Goal: Task Accomplishment & Management: Use online tool/utility

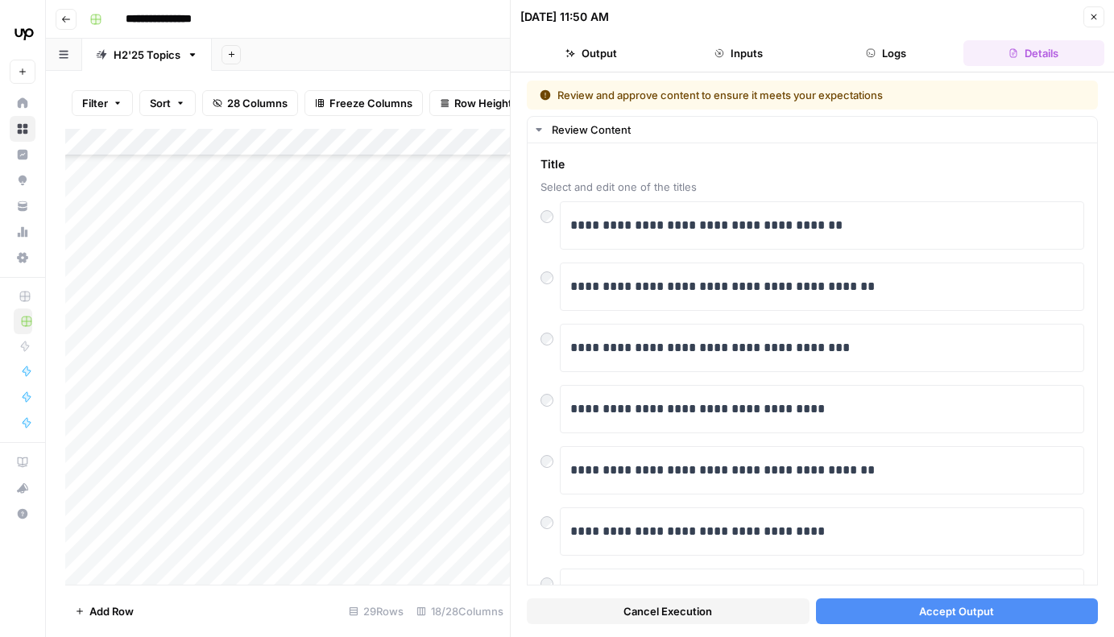
scroll to position [80, 0]
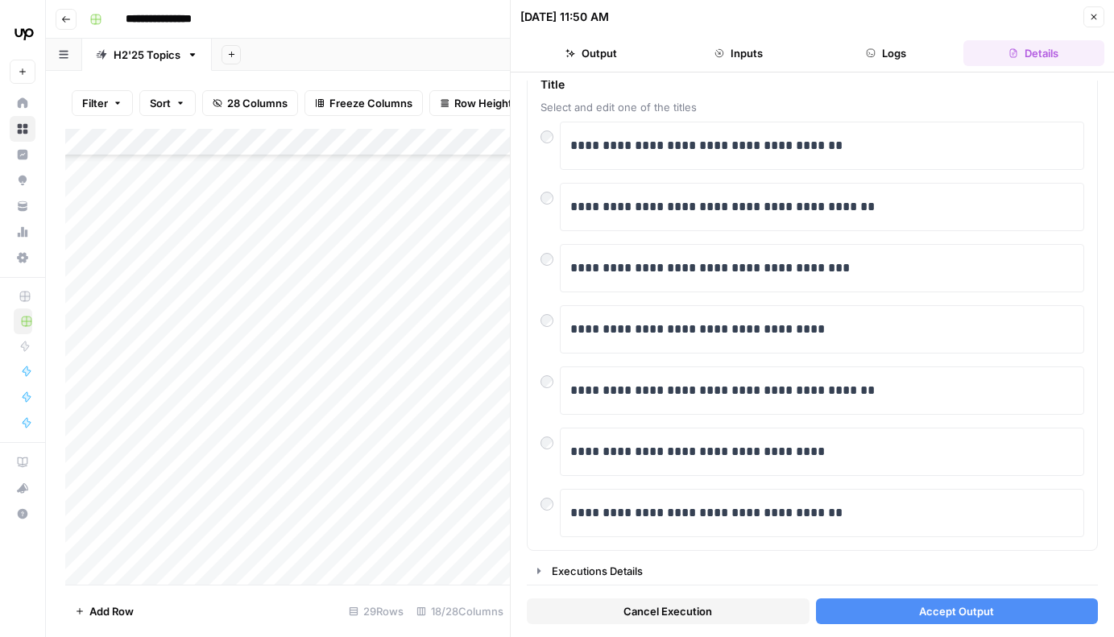
click at [1097, 13] on icon "button" at bounding box center [1094, 17] width 10 height 10
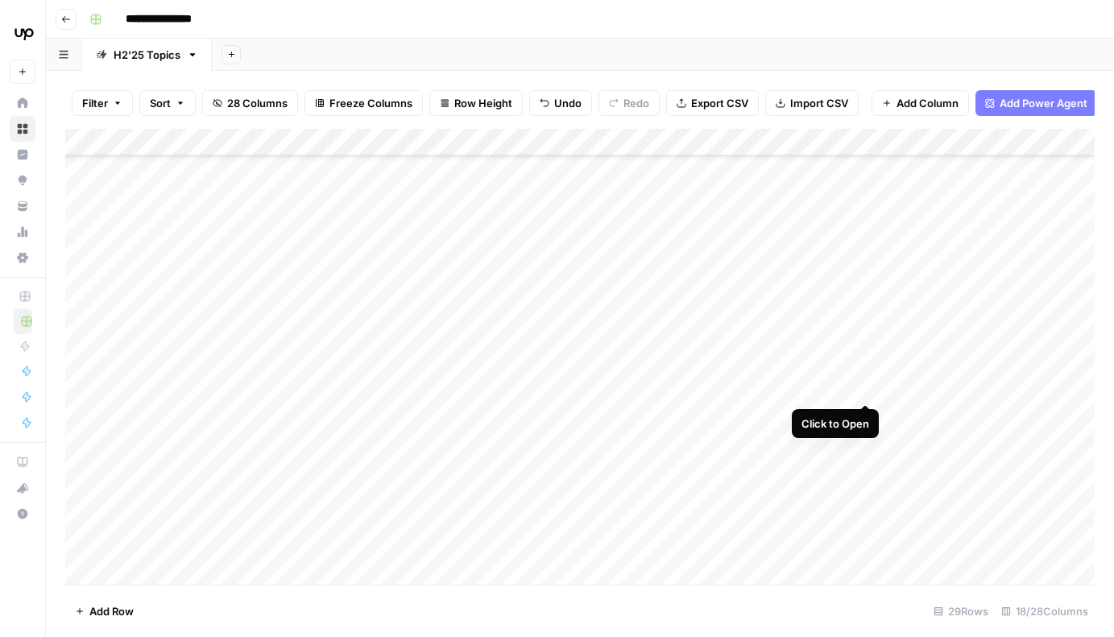
click at [864, 377] on div "Add Column" at bounding box center [580, 357] width 1030 height 456
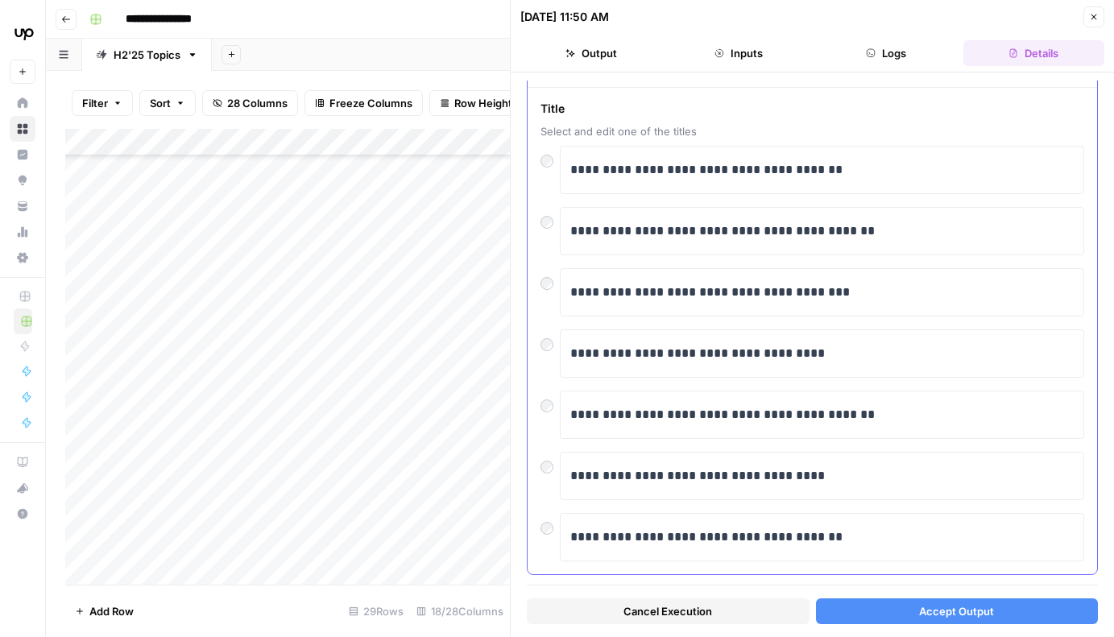
scroll to position [80, 0]
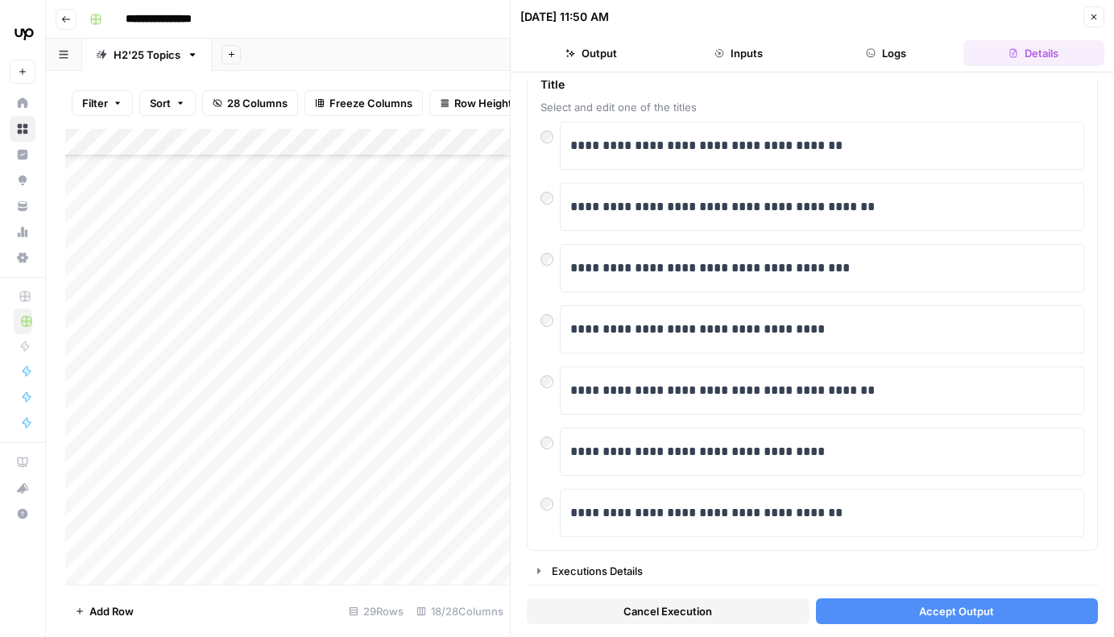
click at [360, 391] on div "Add Column" at bounding box center [287, 357] width 445 height 456
click at [225, 371] on div "Add Column" at bounding box center [287, 357] width 445 height 456
click at [1094, 15] on icon "button" at bounding box center [1094, 17] width 10 height 10
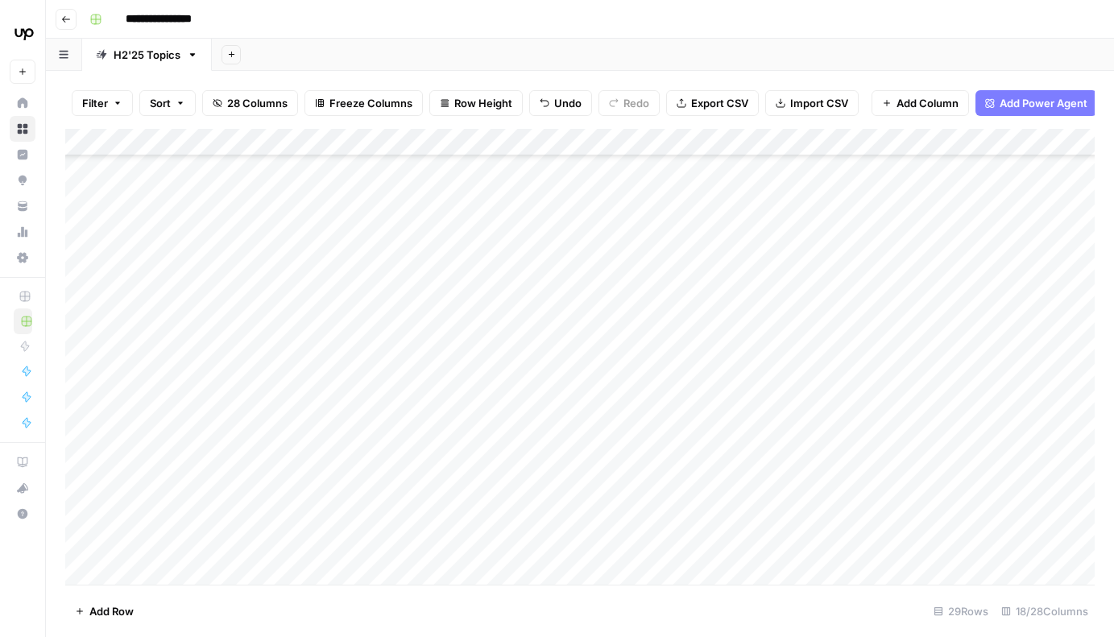
click at [606, 387] on div "Add Column" at bounding box center [580, 357] width 1030 height 456
click at [627, 375] on div "Add Column" at bounding box center [580, 357] width 1030 height 456
click at [627, 375] on textarea "**********" at bounding box center [685, 374] width 258 height 23
click at [650, 545] on div "Add Column" at bounding box center [580, 357] width 1030 height 456
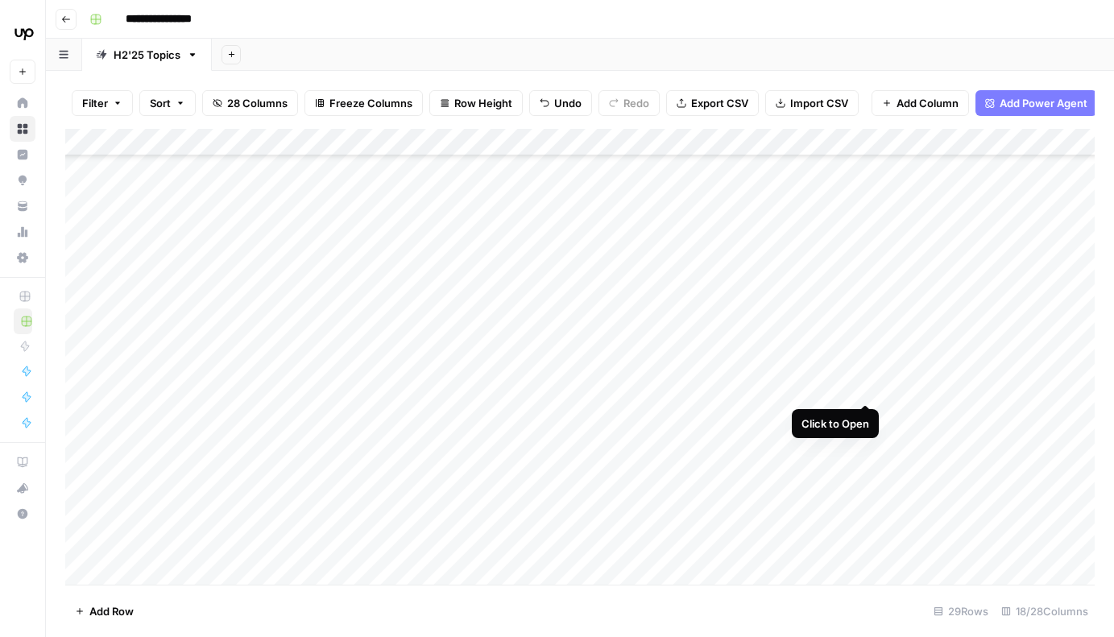
click at [865, 375] on div "Add Column" at bounding box center [580, 357] width 1030 height 456
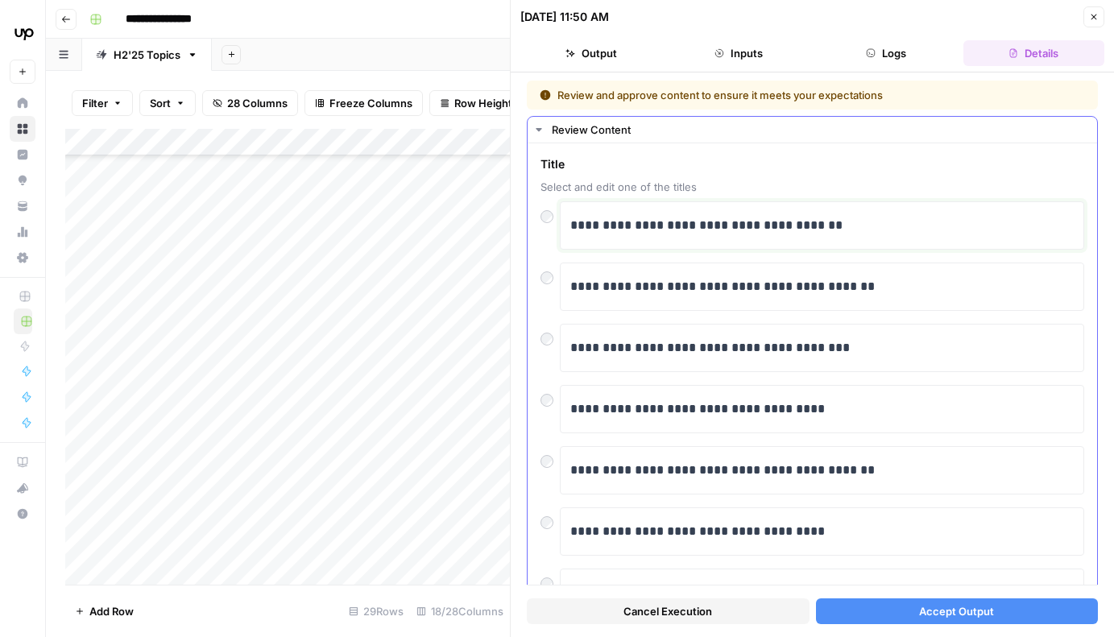
click at [797, 235] on p "**********" at bounding box center [822, 225] width 504 height 21
click at [789, 231] on p "**********" at bounding box center [822, 225] width 504 height 21
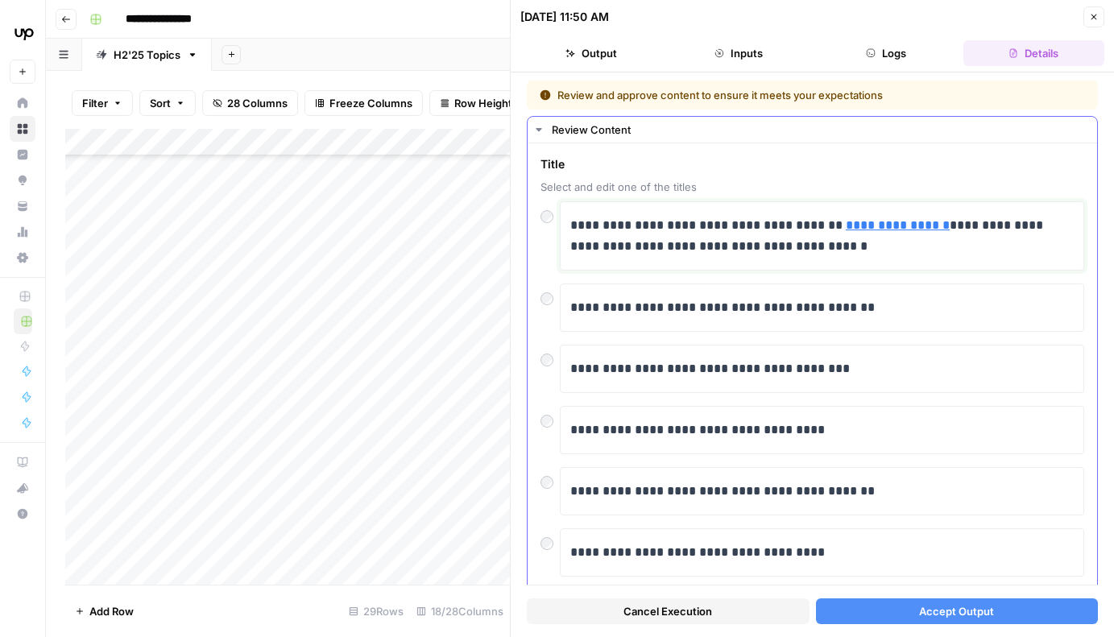
click at [893, 249] on p "**********" at bounding box center [822, 236] width 504 height 42
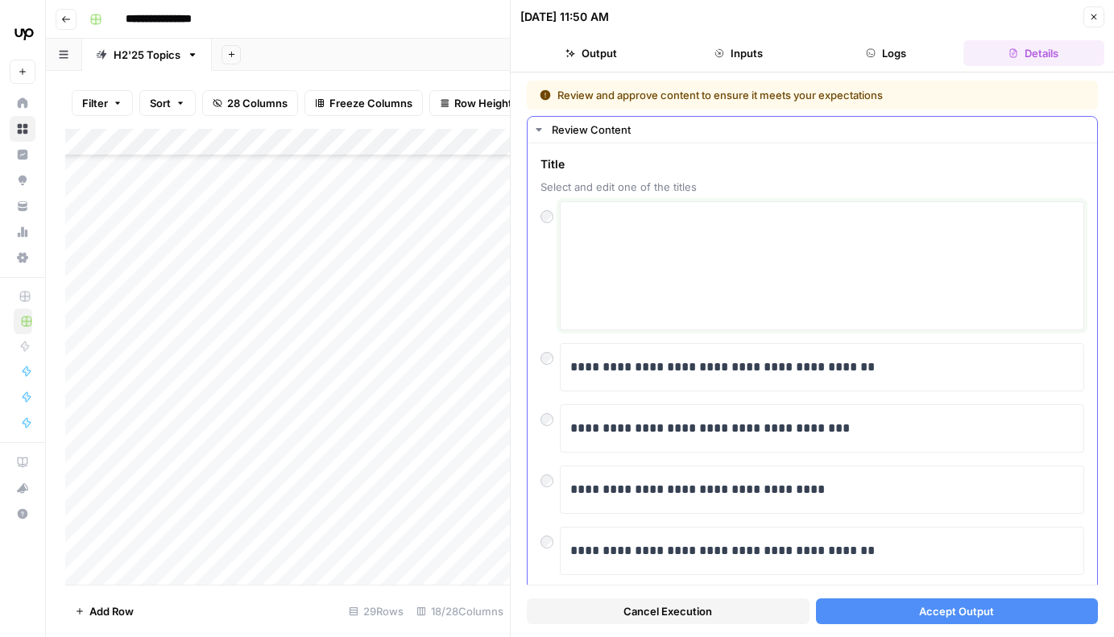
click at [782, 215] on textarea at bounding box center [822, 266] width 504 height 114
click at [782, 220] on textarea at bounding box center [822, 266] width 504 height 114
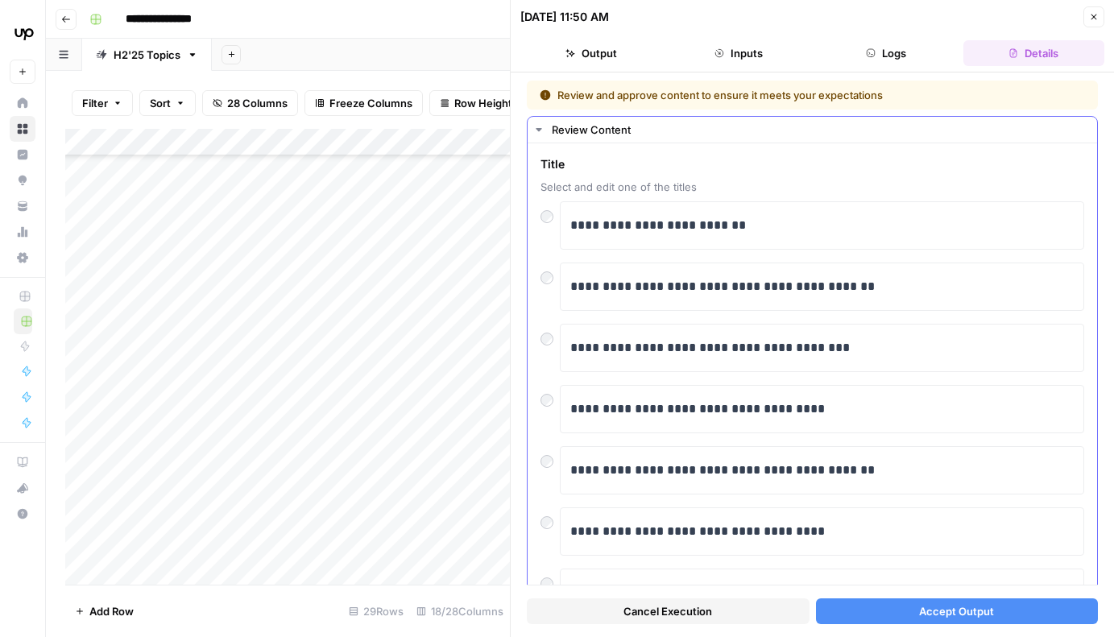
click at [864, 180] on span "Select and edit one of the titles" at bounding box center [813, 187] width 544 height 16
click at [984, 611] on span "Accept Output" at bounding box center [956, 611] width 75 height 16
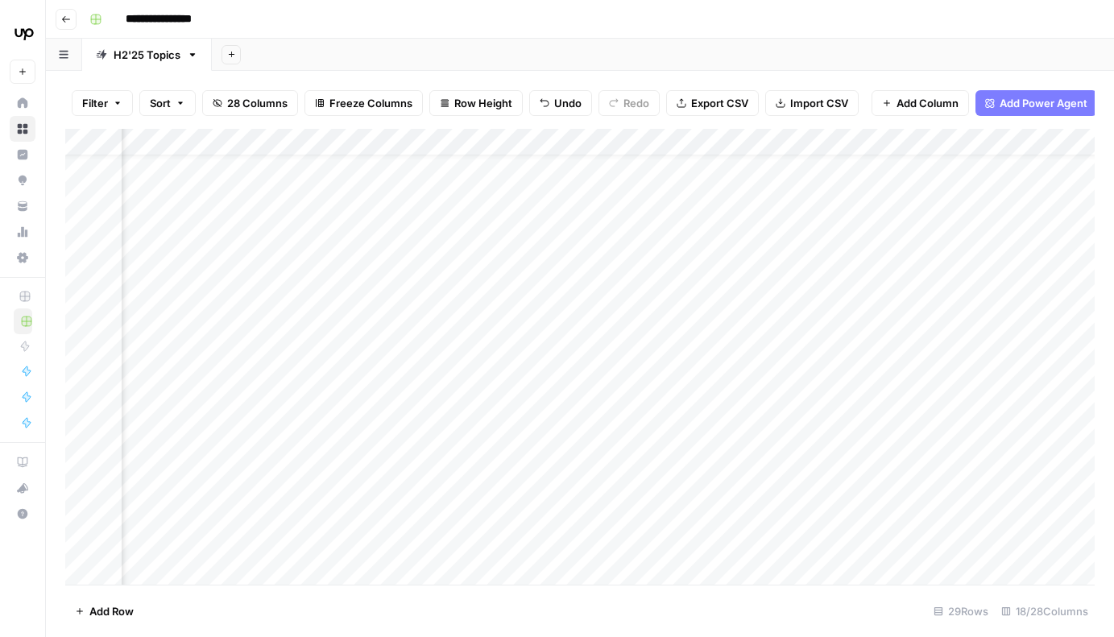
scroll to position [52, 824]
click at [479, 454] on div "Add Column" at bounding box center [580, 357] width 1030 height 456
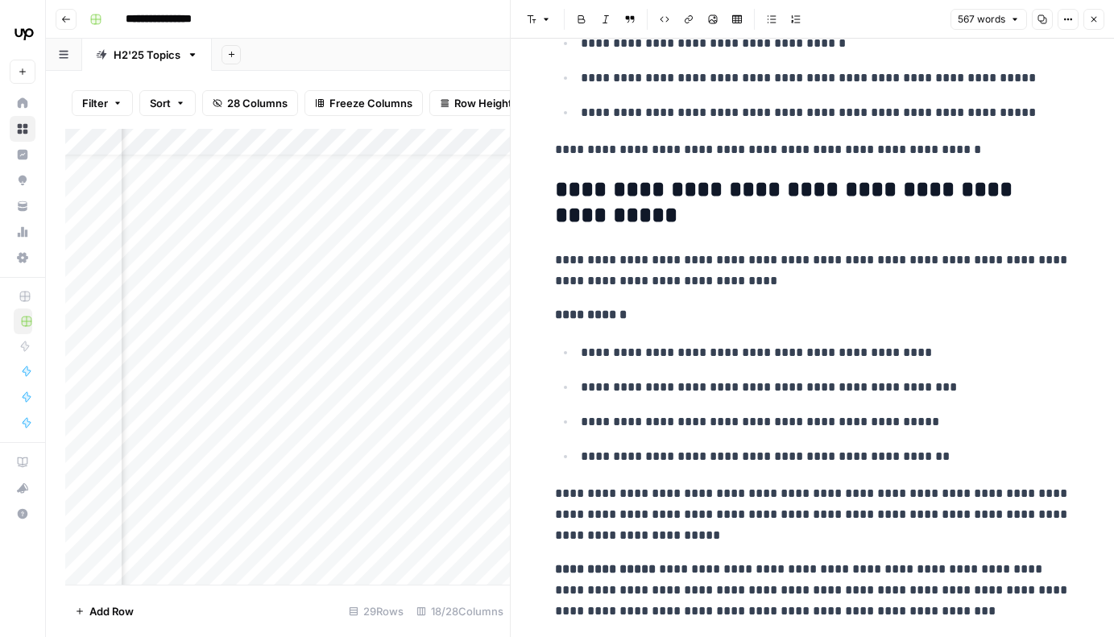
scroll to position [2315, 0]
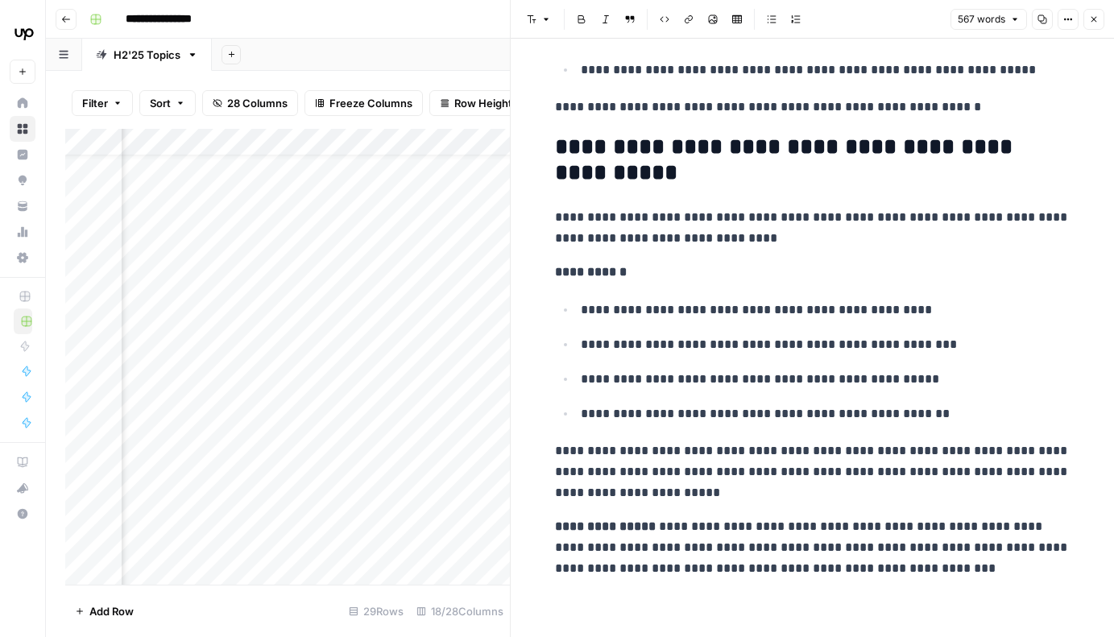
click at [1096, 19] on icon "button" at bounding box center [1094, 20] width 10 height 10
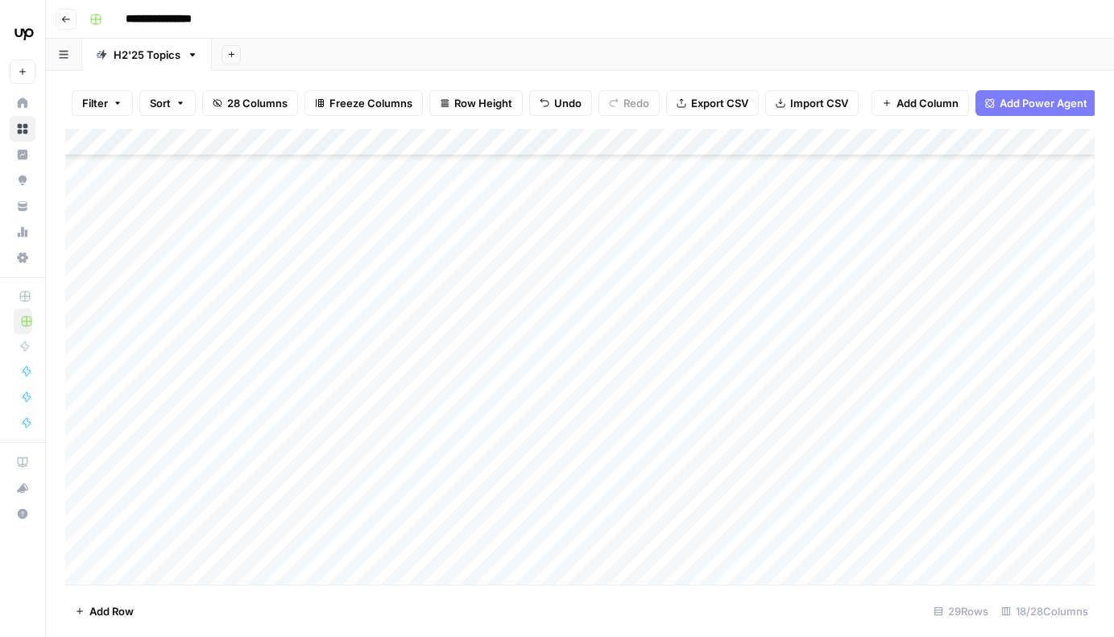
scroll to position [307, 0]
click at [808, 407] on div "Add Column" at bounding box center [580, 357] width 1030 height 456
click at [867, 404] on div "Add Column" at bounding box center [580, 357] width 1030 height 456
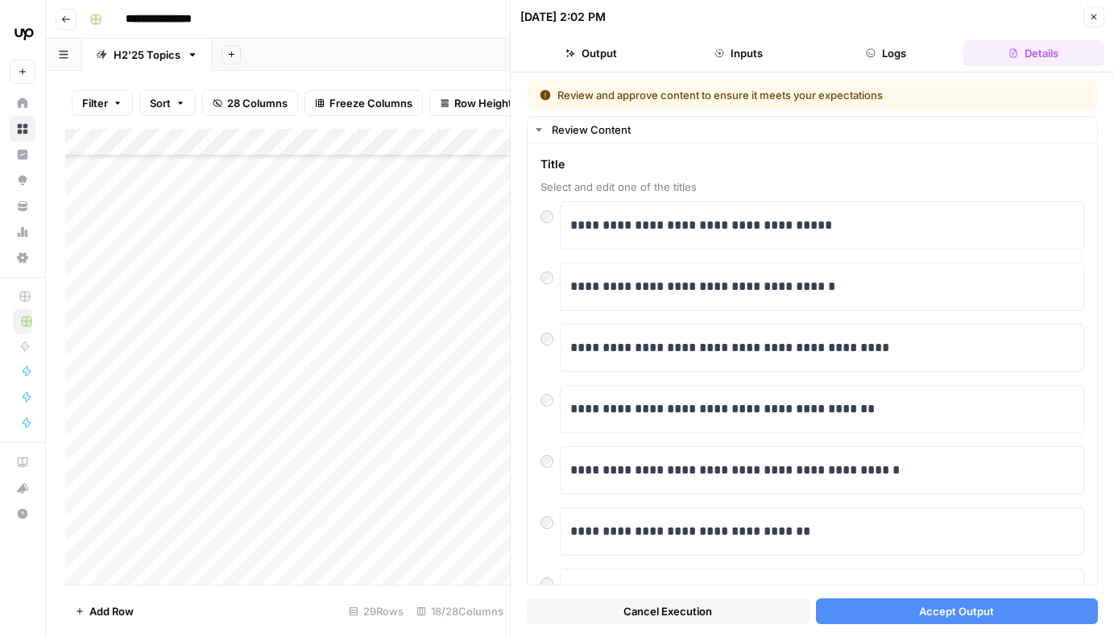
click at [1093, 19] on icon "button" at bounding box center [1094, 17] width 10 height 10
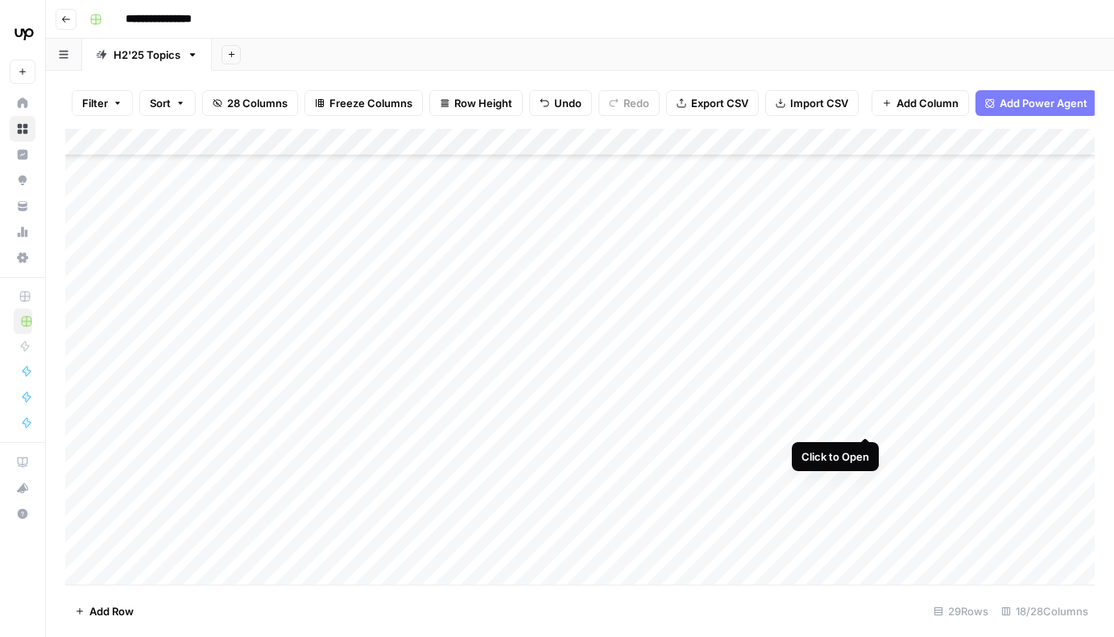
click at [867, 406] on div "Add Column" at bounding box center [580, 357] width 1030 height 456
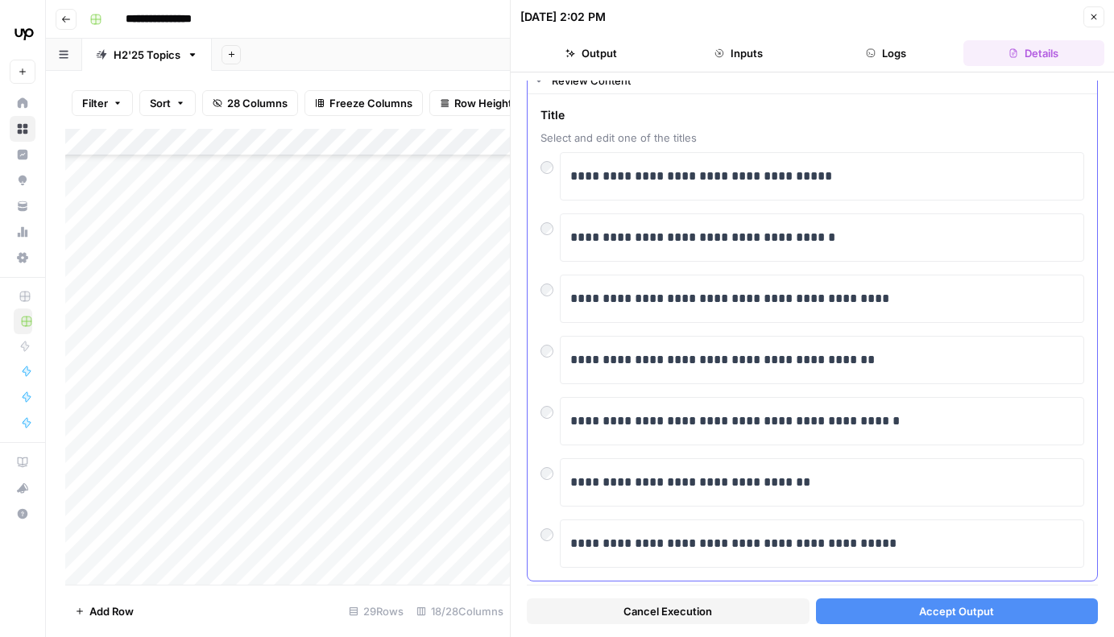
scroll to position [80, 0]
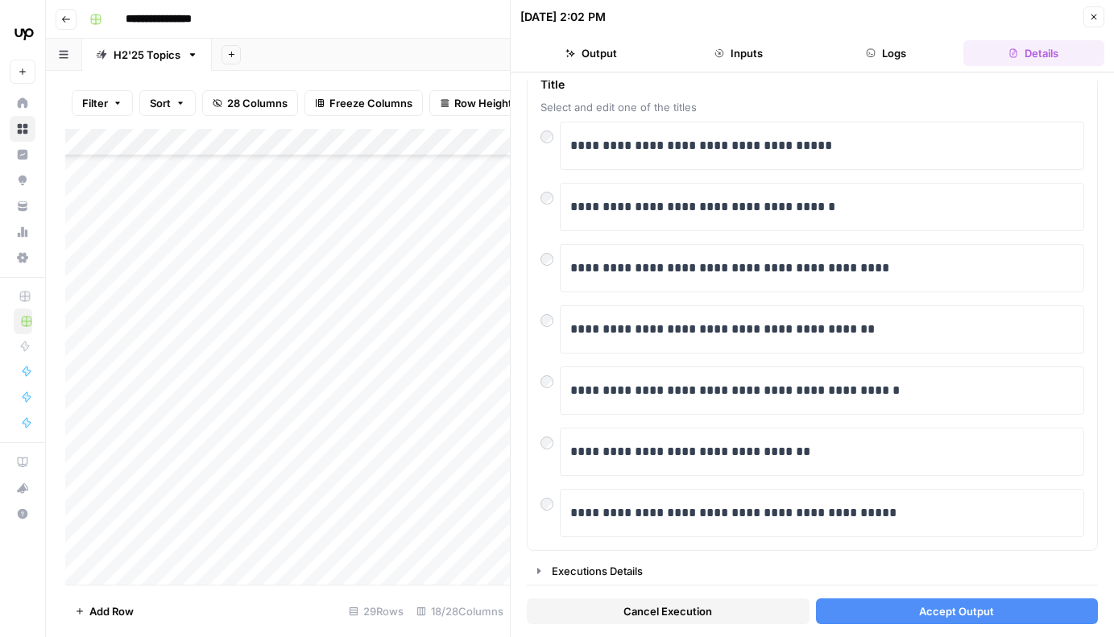
click at [1086, 22] on button "Close" at bounding box center [1094, 16] width 21 height 21
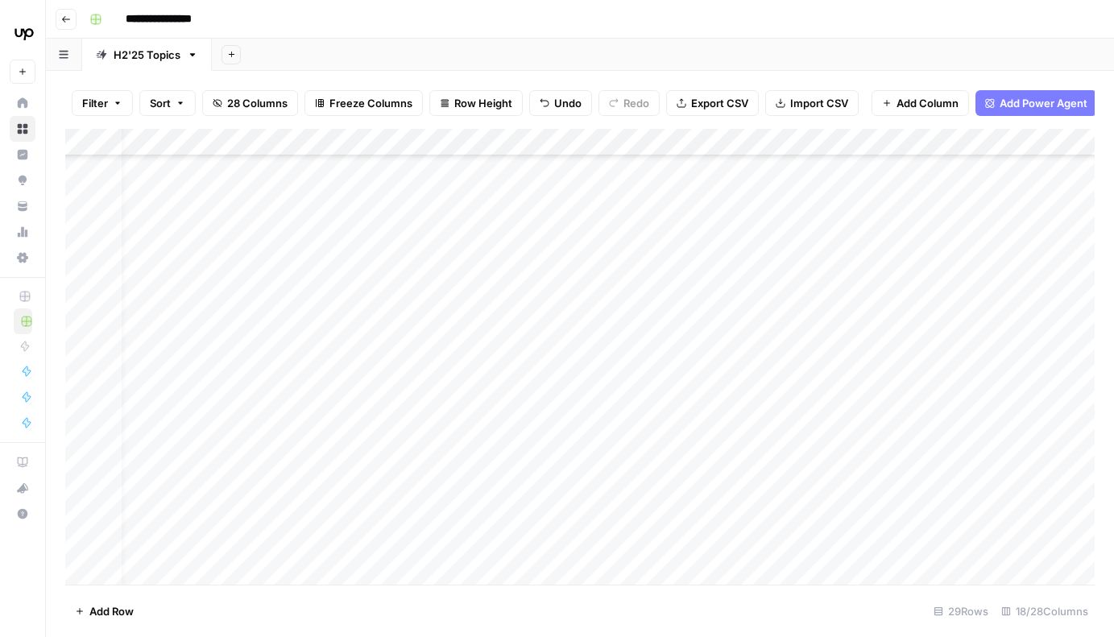
scroll to position [307, 0]
click at [864, 406] on div "Add Column" at bounding box center [580, 357] width 1030 height 456
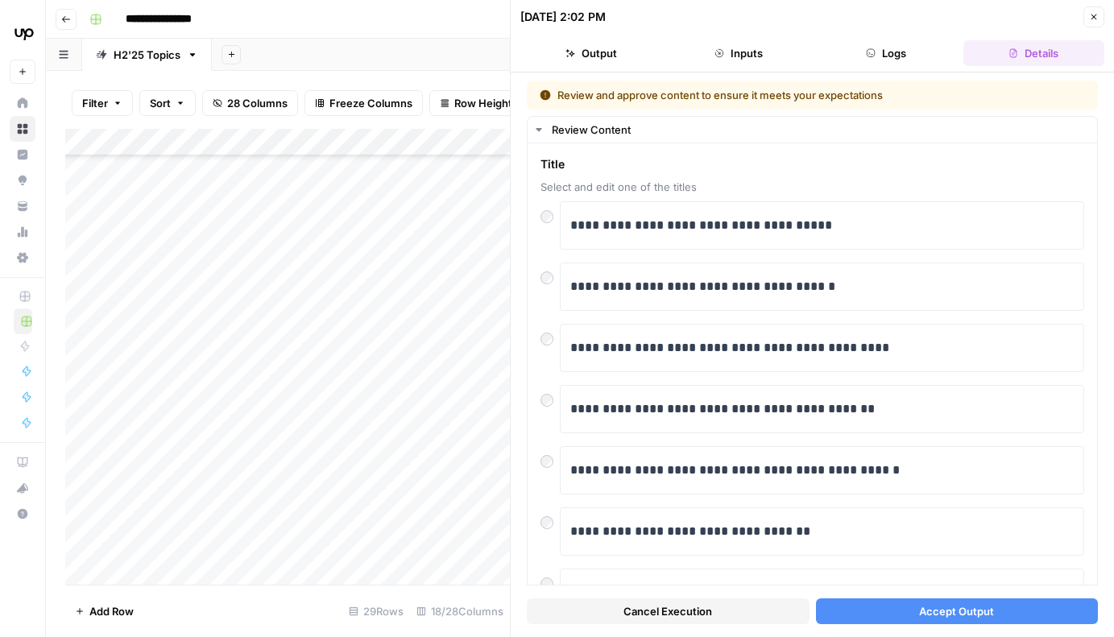
click at [1001, 608] on button "Accept Output" at bounding box center [957, 612] width 283 height 26
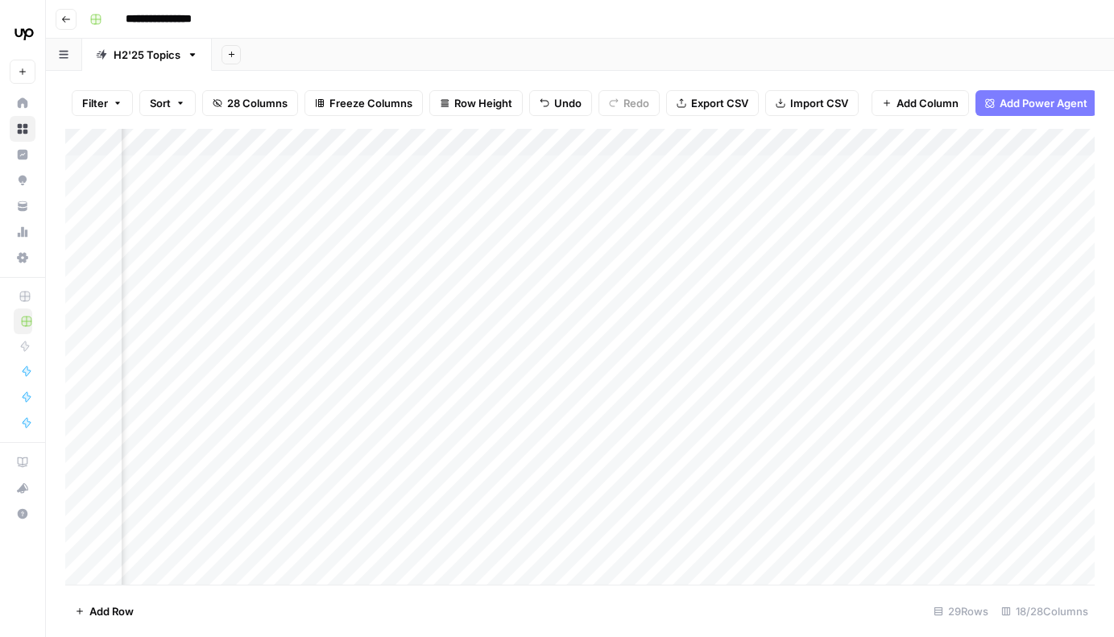
scroll to position [0, 611]
click at [686, 505] on div "Add Column" at bounding box center [580, 357] width 1030 height 456
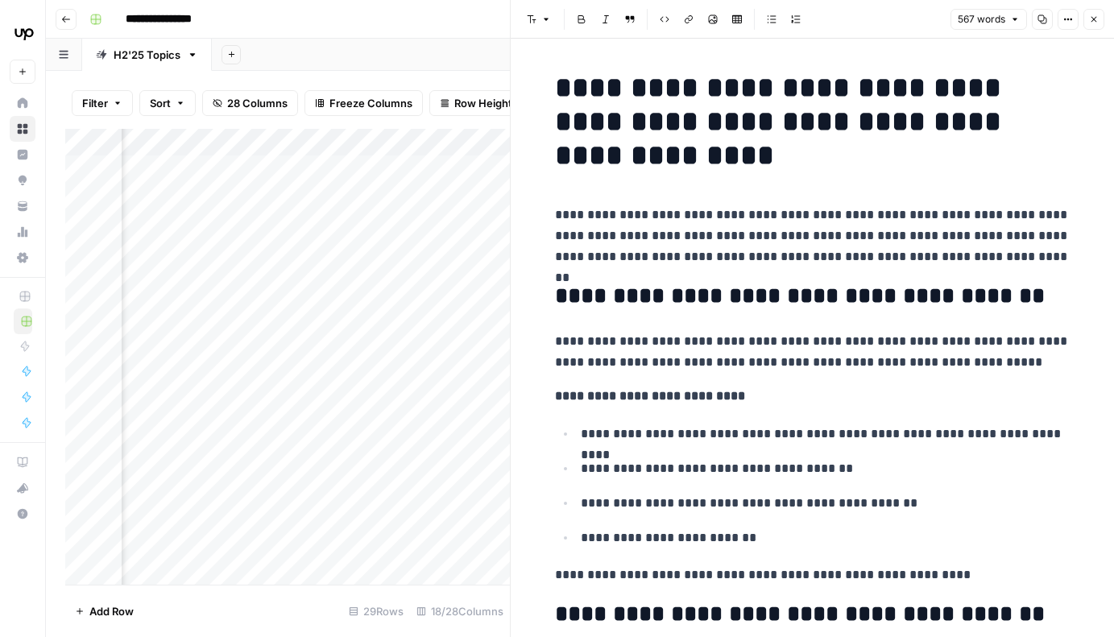
click at [1094, 26] on button "Close" at bounding box center [1094, 19] width 21 height 21
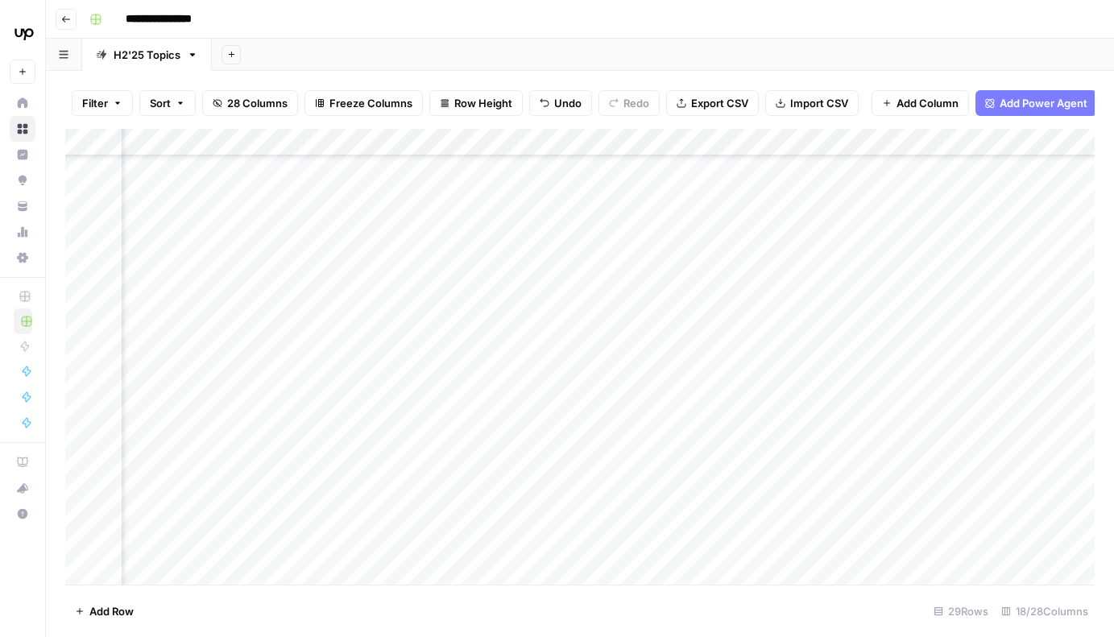
scroll to position [574, 483]
click at [817, 391] on div "Add Column" at bounding box center [580, 357] width 1030 height 456
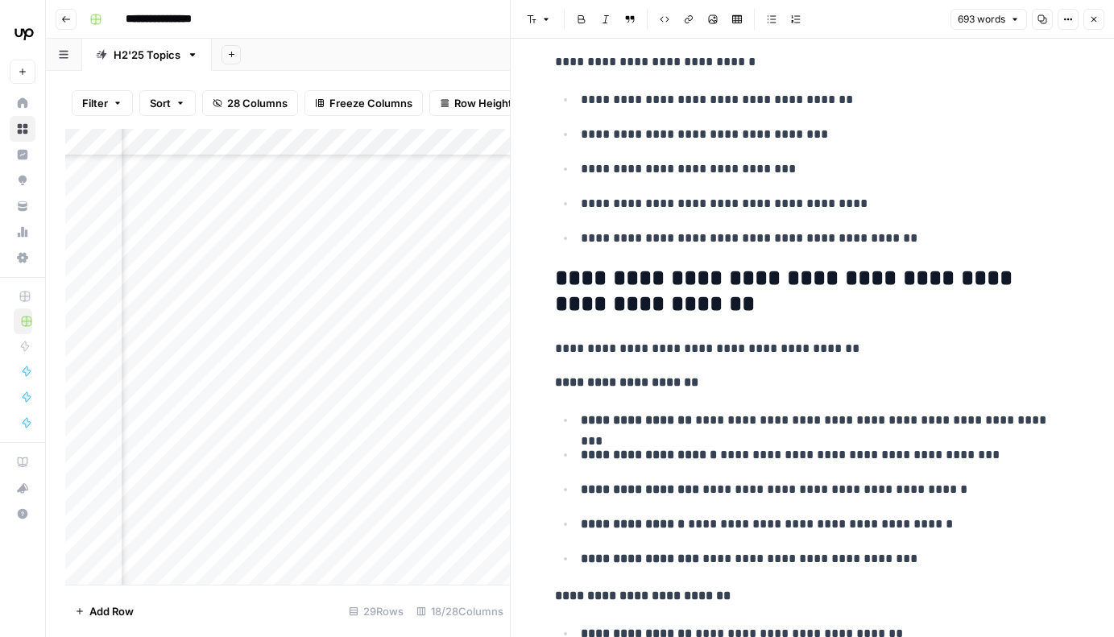
scroll to position [3216, 0]
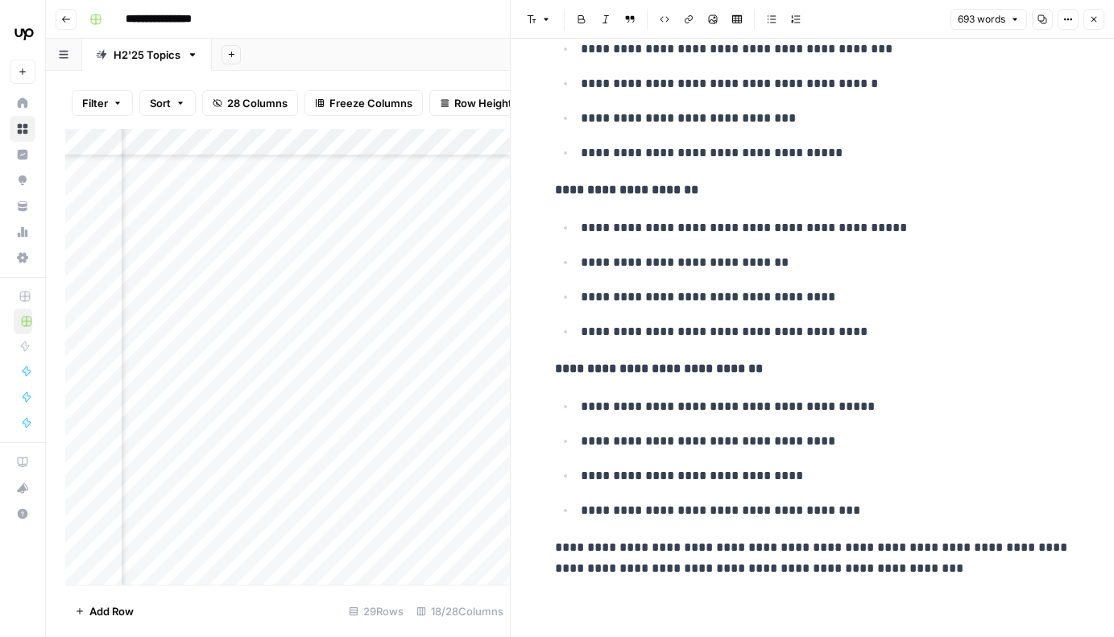
click at [1096, 18] on icon "button" at bounding box center [1094, 20] width 10 height 10
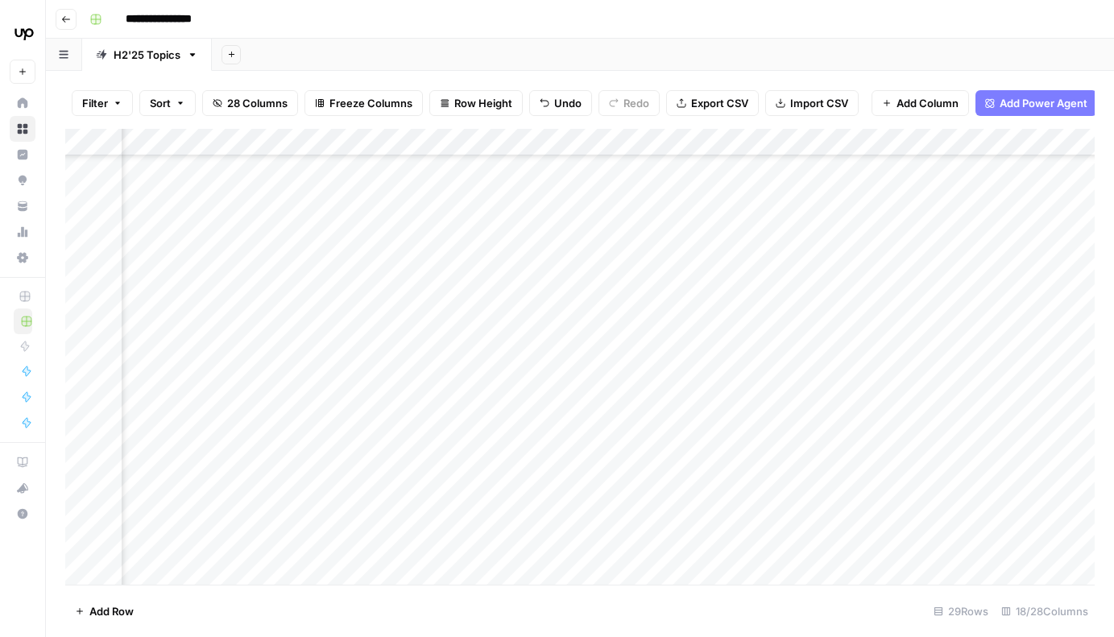
scroll to position [574, 1196]
click at [918, 475] on div "Add Column" at bounding box center [580, 357] width 1030 height 456
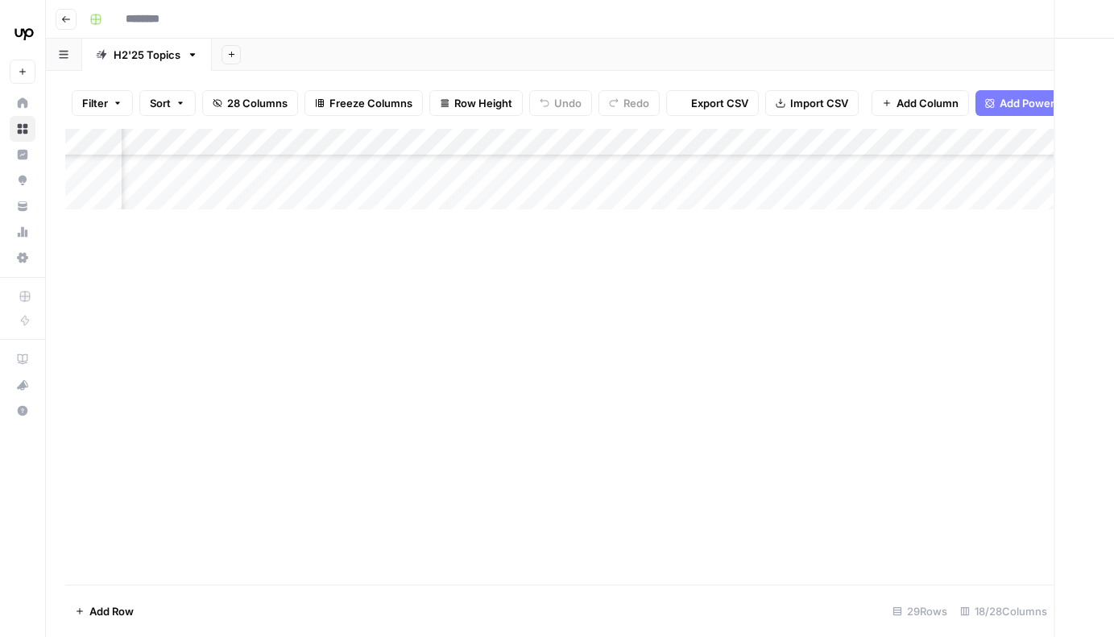
type input "**********"
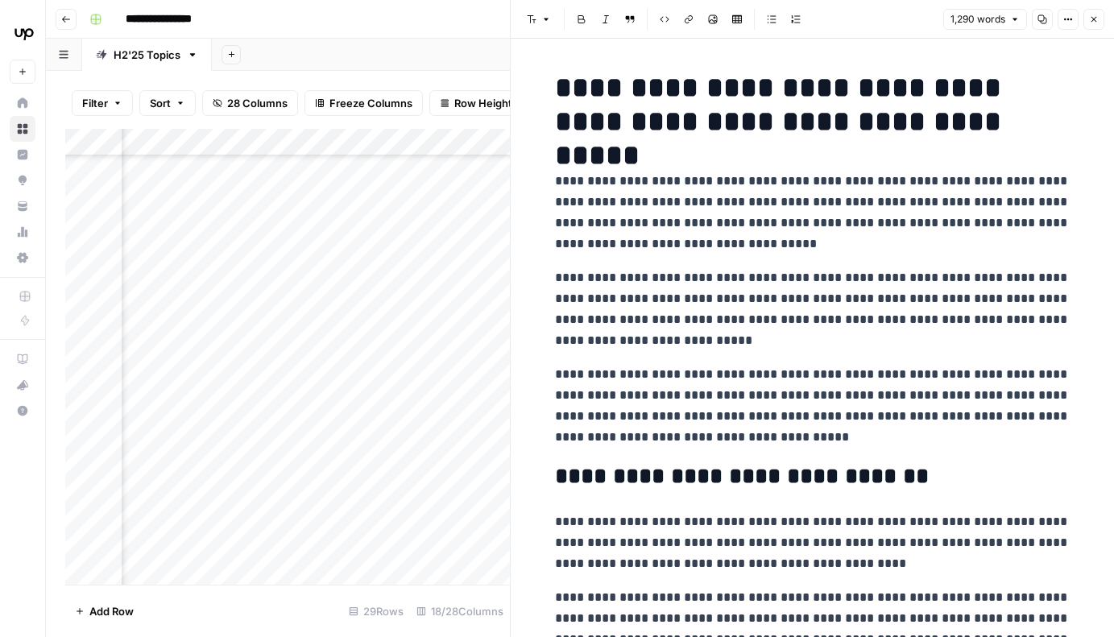
click at [1002, 122] on h1 "**********" at bounding box center [813, 105] width 516 height 68
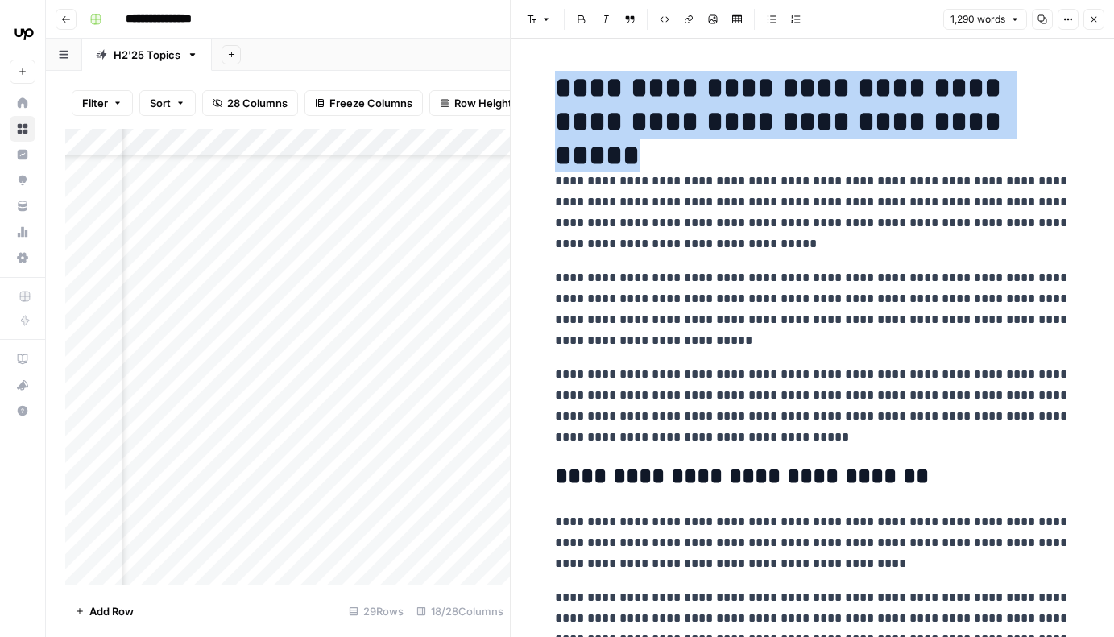
click at [559, 89] on h1 "**********" at bounding box center [813, 105] width 516 height 68
copy h1 "**********"
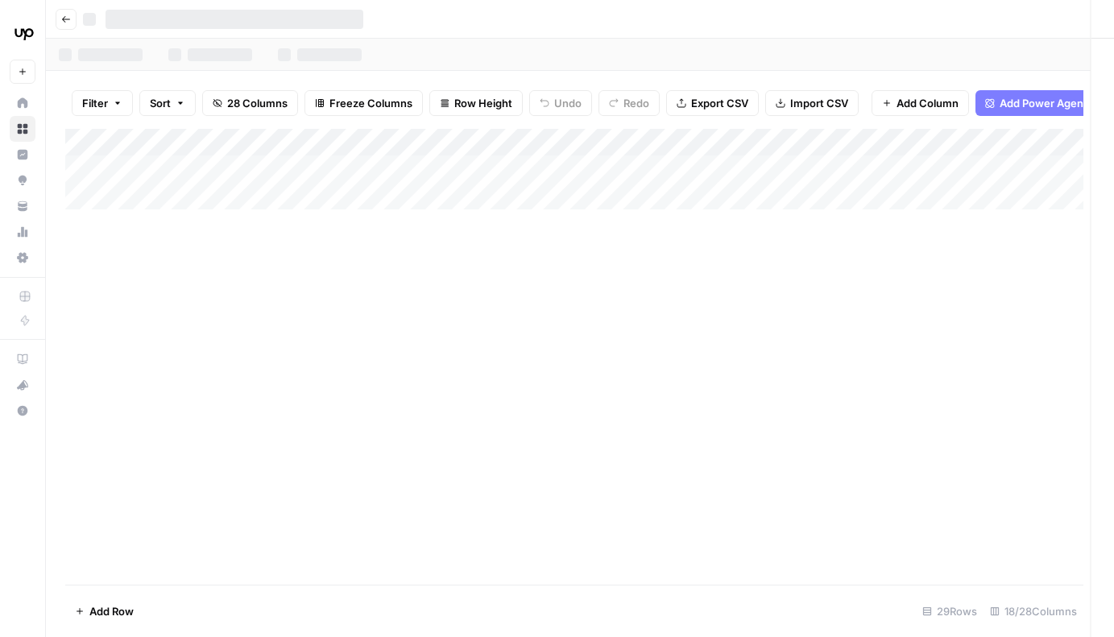
scroll to position [72, 1859]
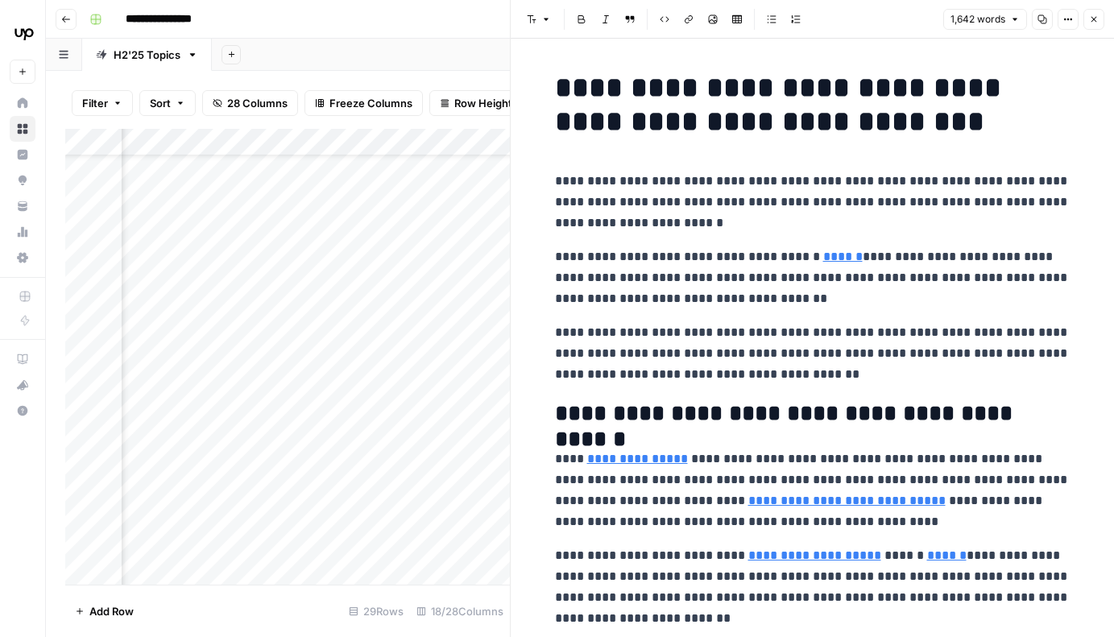
click at [905, 122] on h1 "**********" at bounding box center [813, 105] width 516 height 68
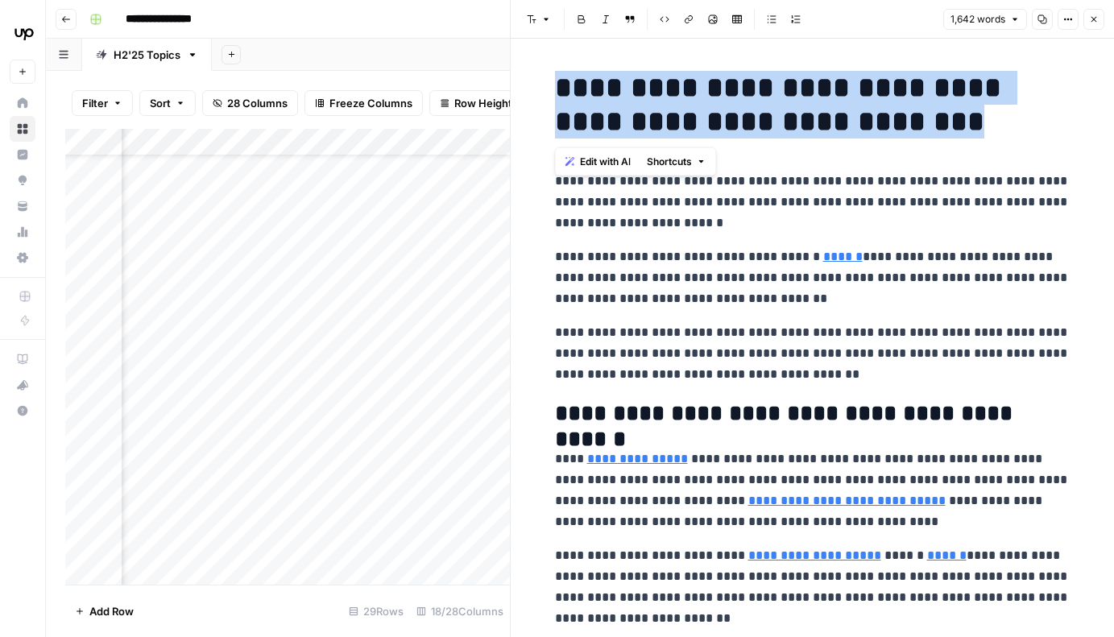
copy h1 "**********"
click at [1096, 22] on icon "button" at bounding box center [1094, 20] width 10 height 10
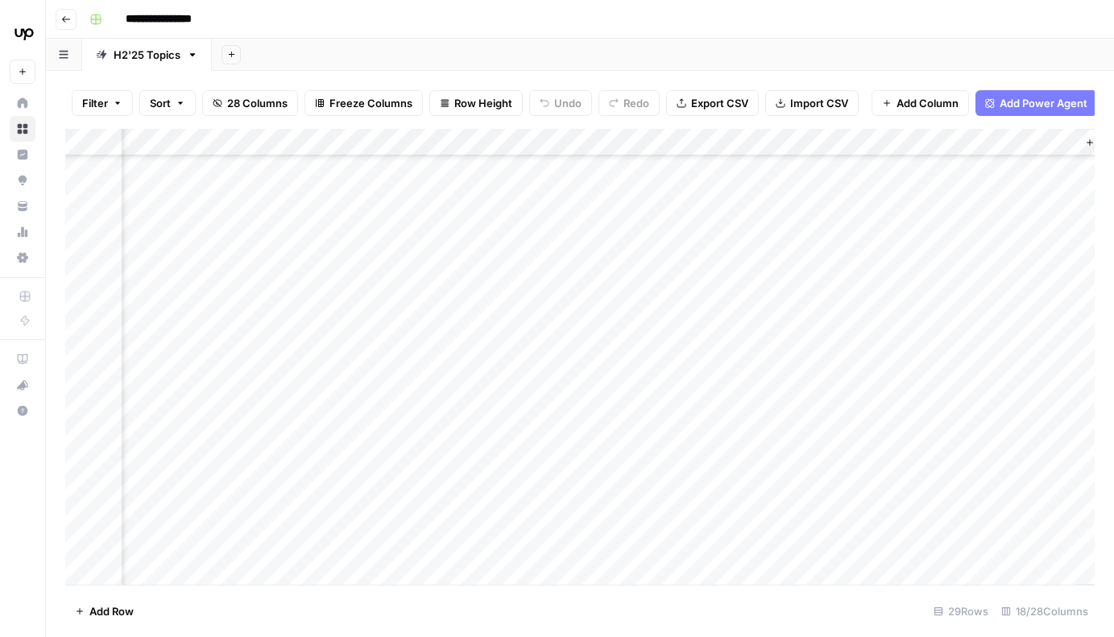
scroll to position [698, 1796]
click at [698, 268] on div "Add Column" at bounding box center [580, 357] width 1030 height 456
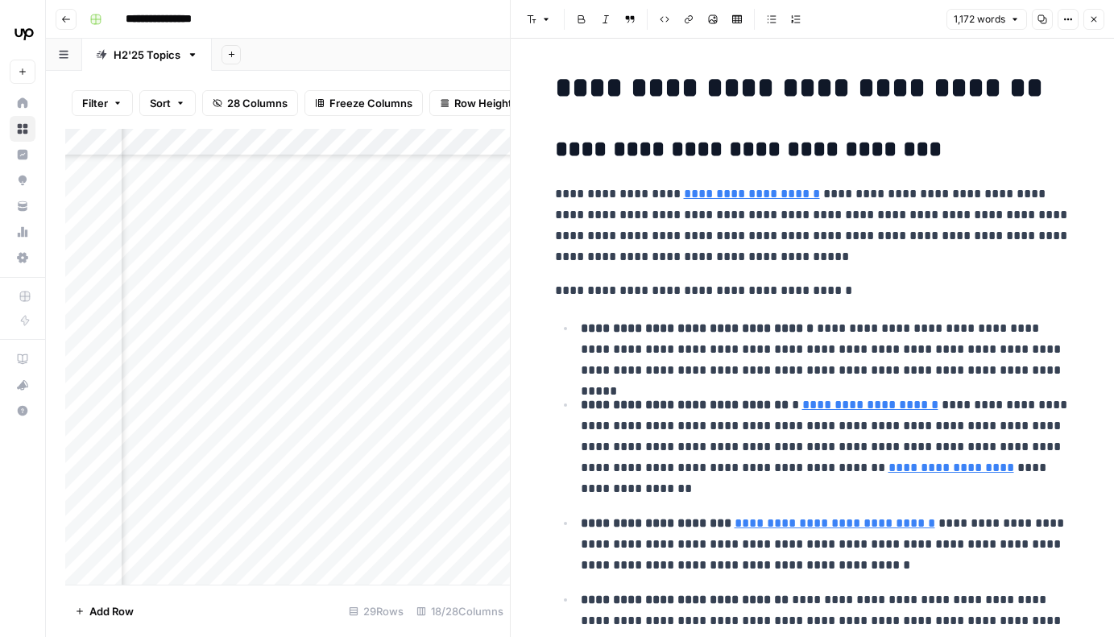
click at [1099, 24] on button "Close" at bounding box center [1094, 19] width 21 height 21
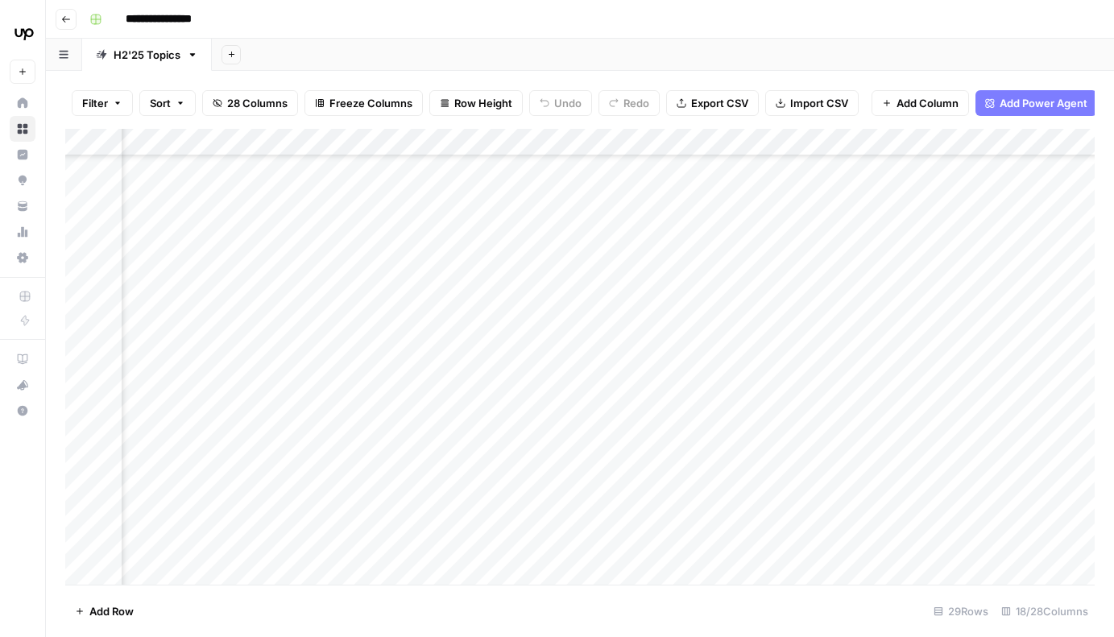
scroll to position [77, 236]
click at [627, 429] on div "Add Column" at bounding box center [580, 357] width 1030 height 456
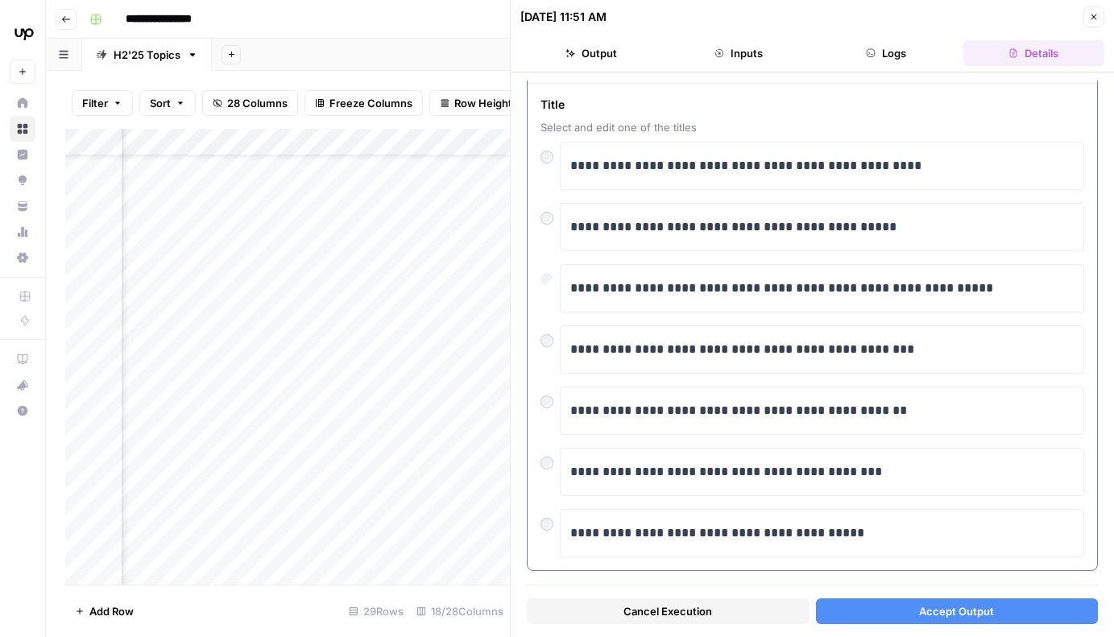
scroll to position [80, 0]
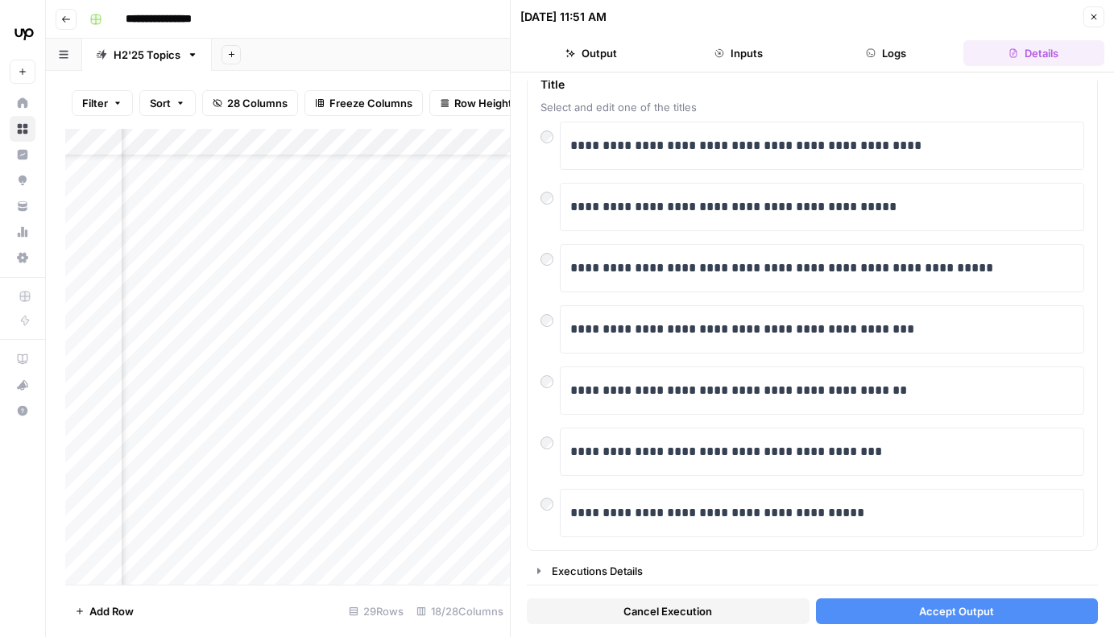
click at [1039, 607] on button "Accept Output" at bounding box center [957, 612] width 283 height 26
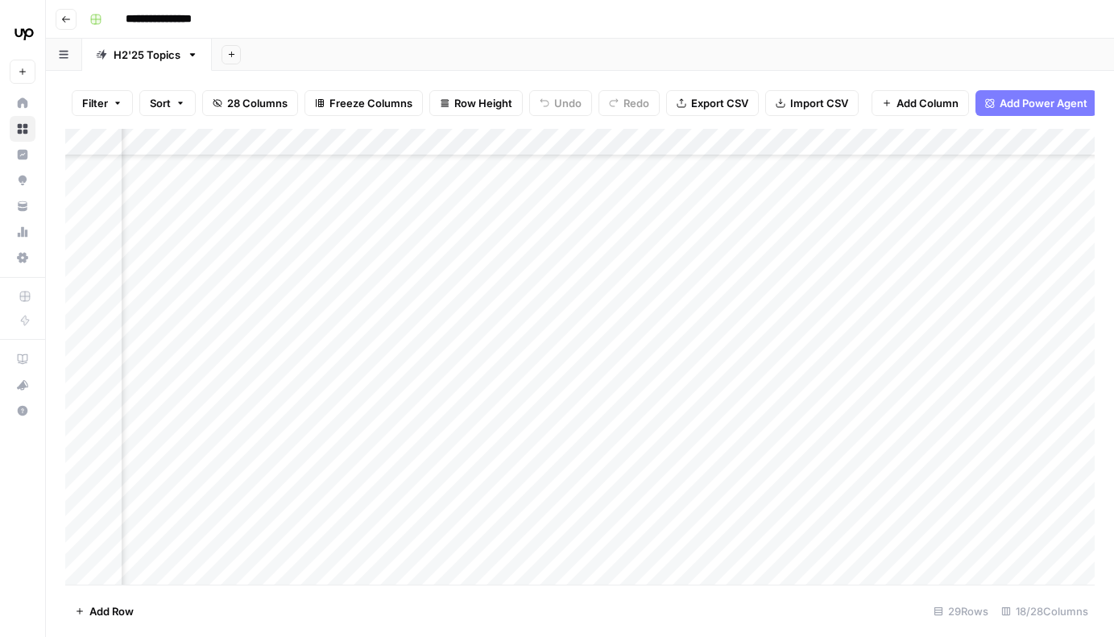
scroll to position [182, 1420]
click at [701, 172] on div "Add Column" at bounding box center [580, 357] width 1030 height 456
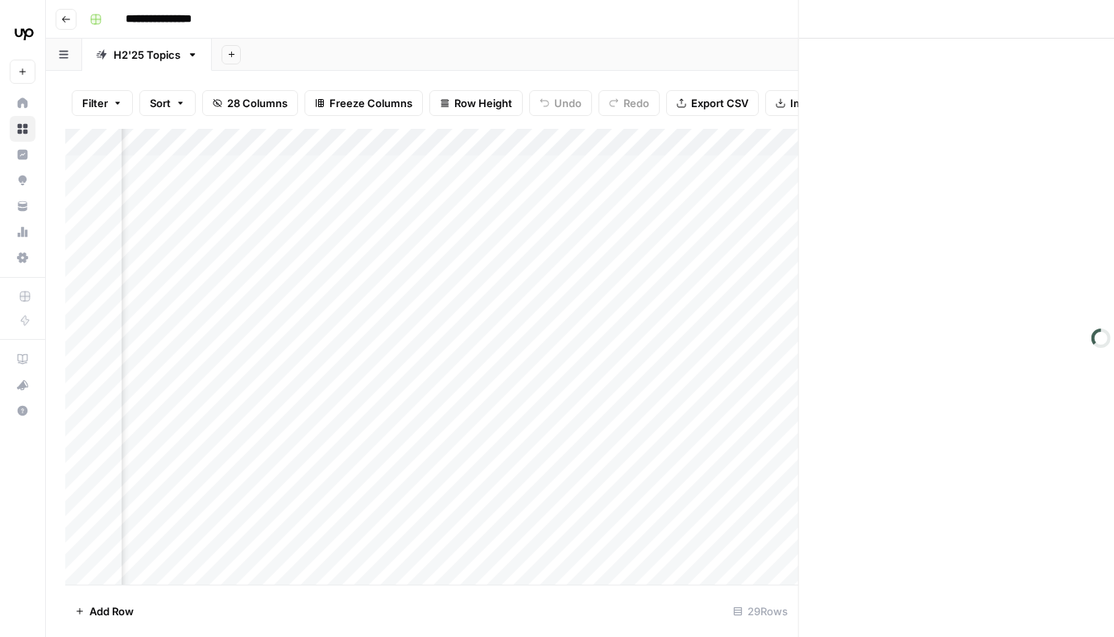
scroll to position [0, 1781]
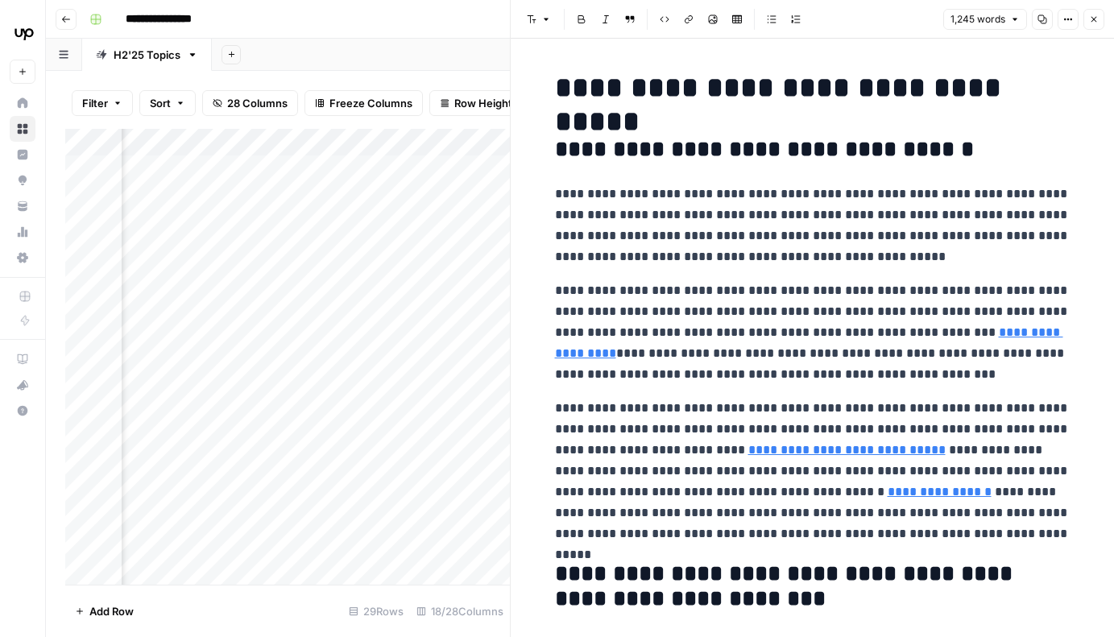
click at [638, 95] on h1 "**********" at bounding box center [813, 88] width 516 height 34
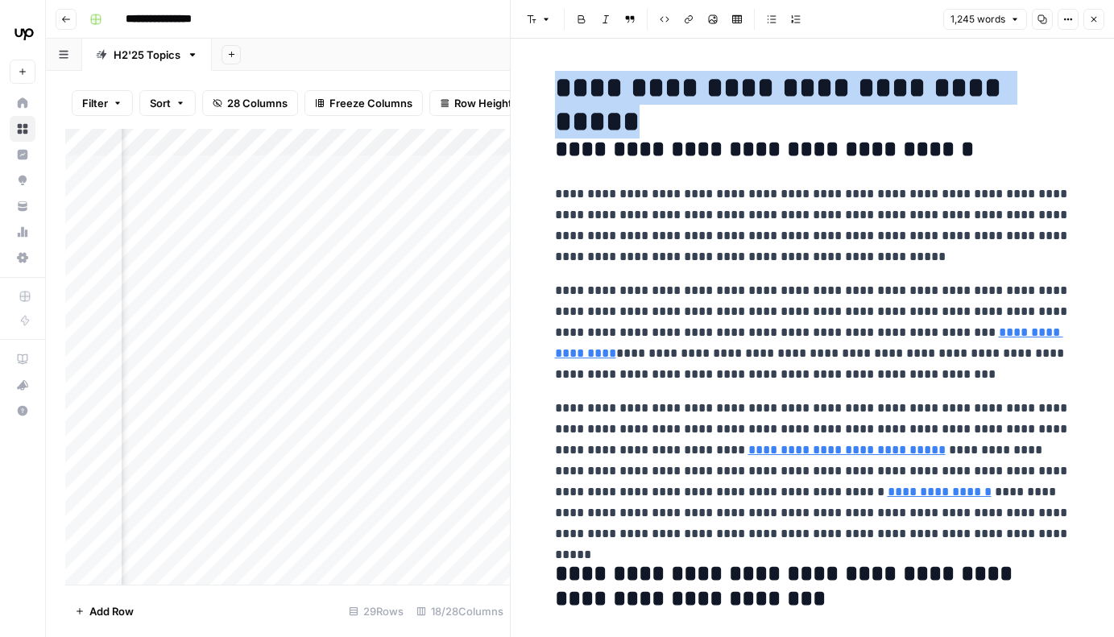
click at [638, 95] on h1 "**********" at bounding box center [813, 88] width 516 height 34
copy h1 "**********"
click at [1089, 15] on icon "button" at bounding box center [1094, 20] width 10 height 10
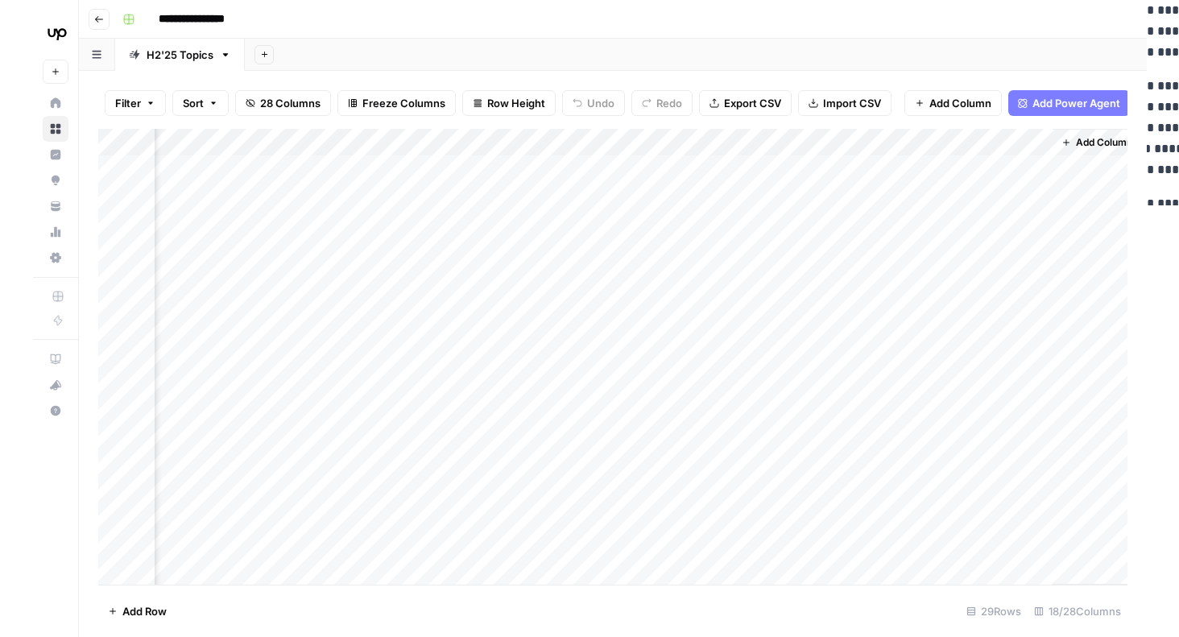
scroll to position [0, 1776]
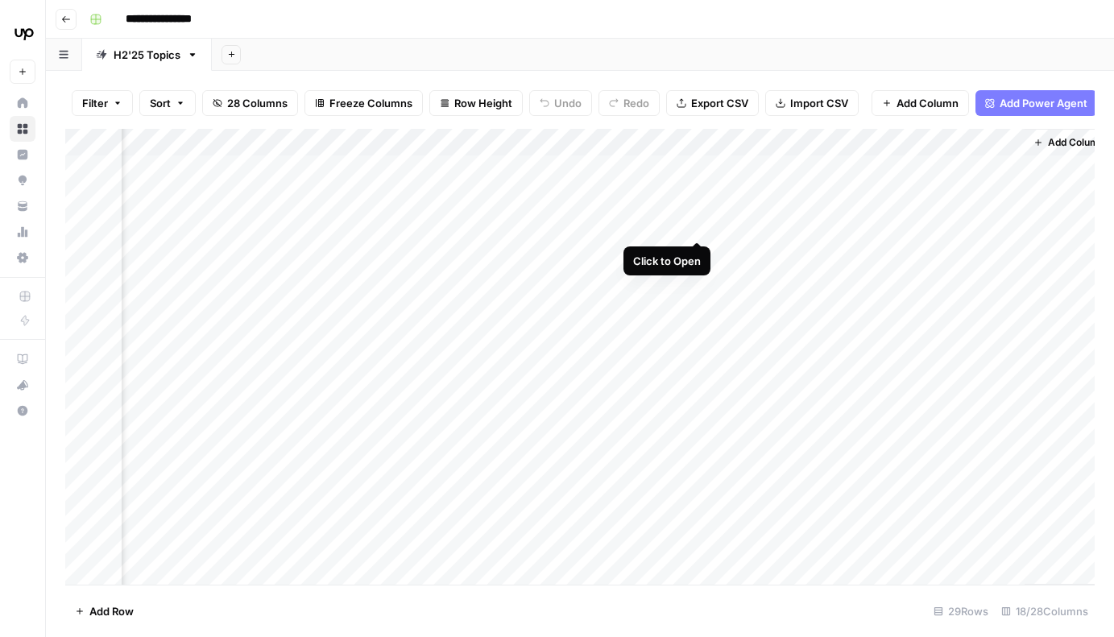
click at [700, 211] on div "Add Column" at bounding box center [580, 357] width 1030 height 456
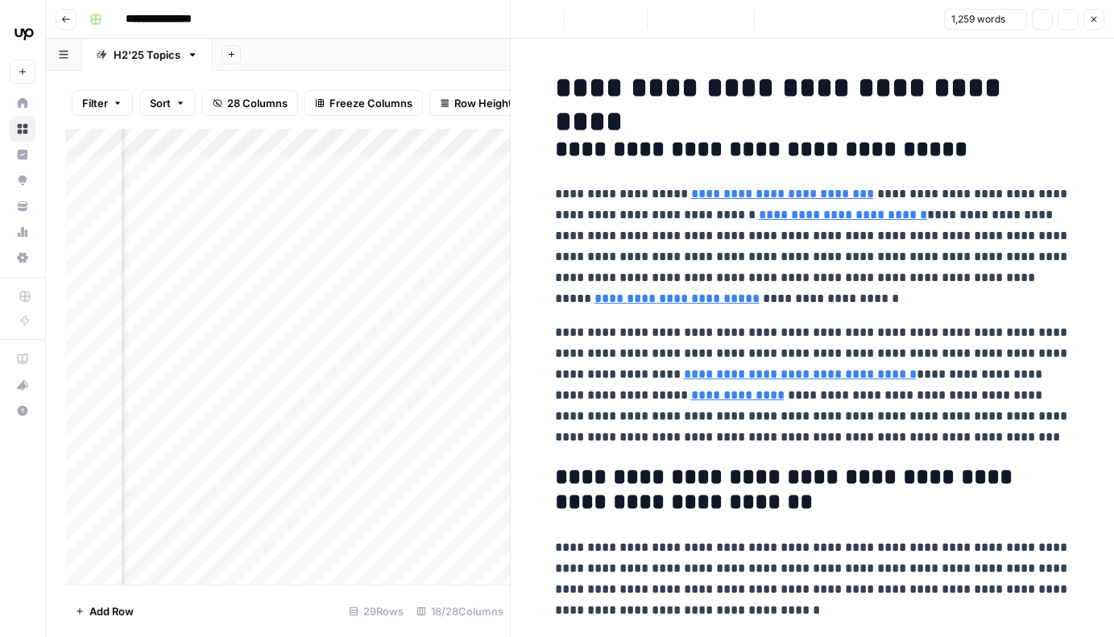
click at [816, 100] on h1 "**********" at bounding box center [813, 88] width 516 height 34
copy h1 "**********"
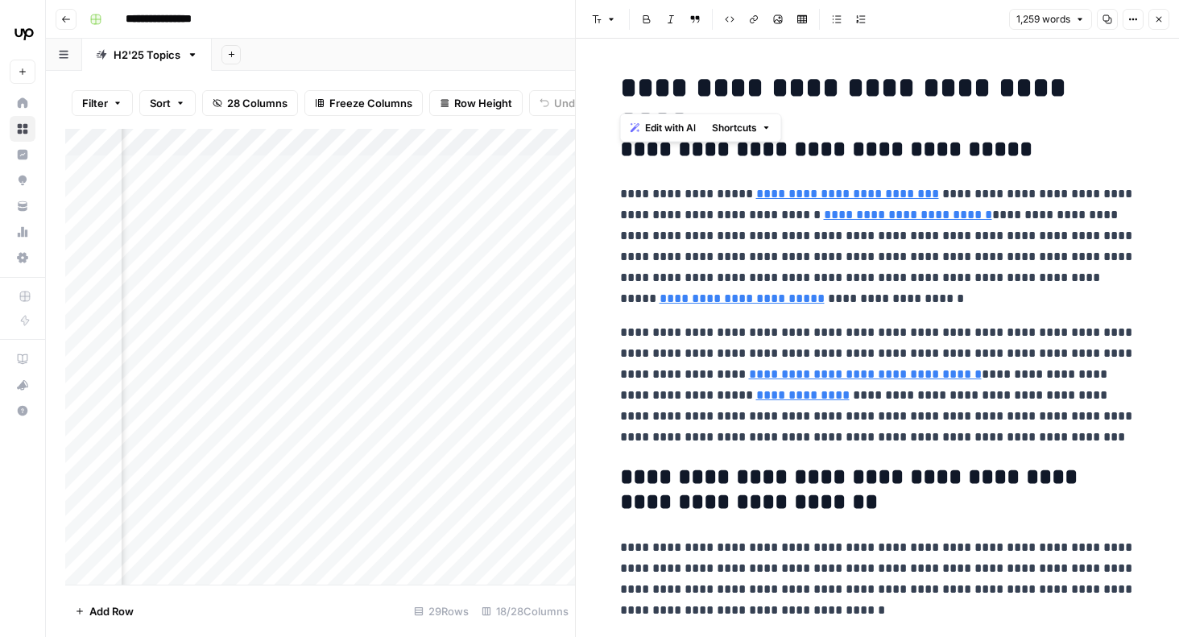
click at [1113, 20] on button "Close" at bounding box center [1159, 19] width 21 height 21
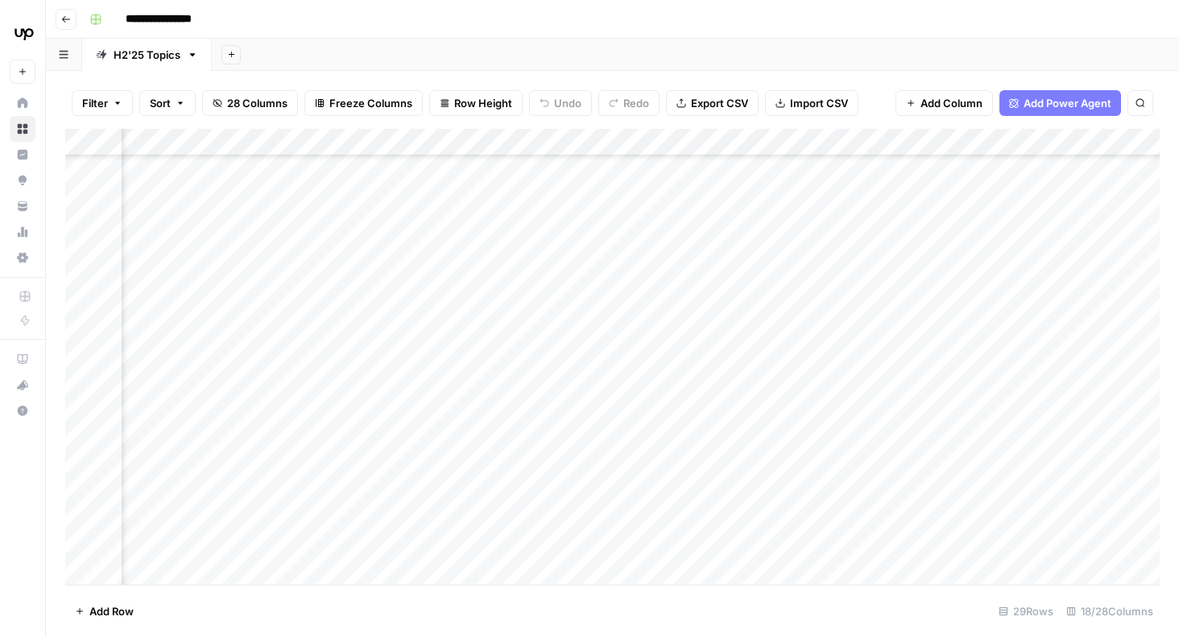
scroll to position [171, 721]
click at [574, 333] on div "Add Column" at bounding box center [612, 357] width 1095 height 456
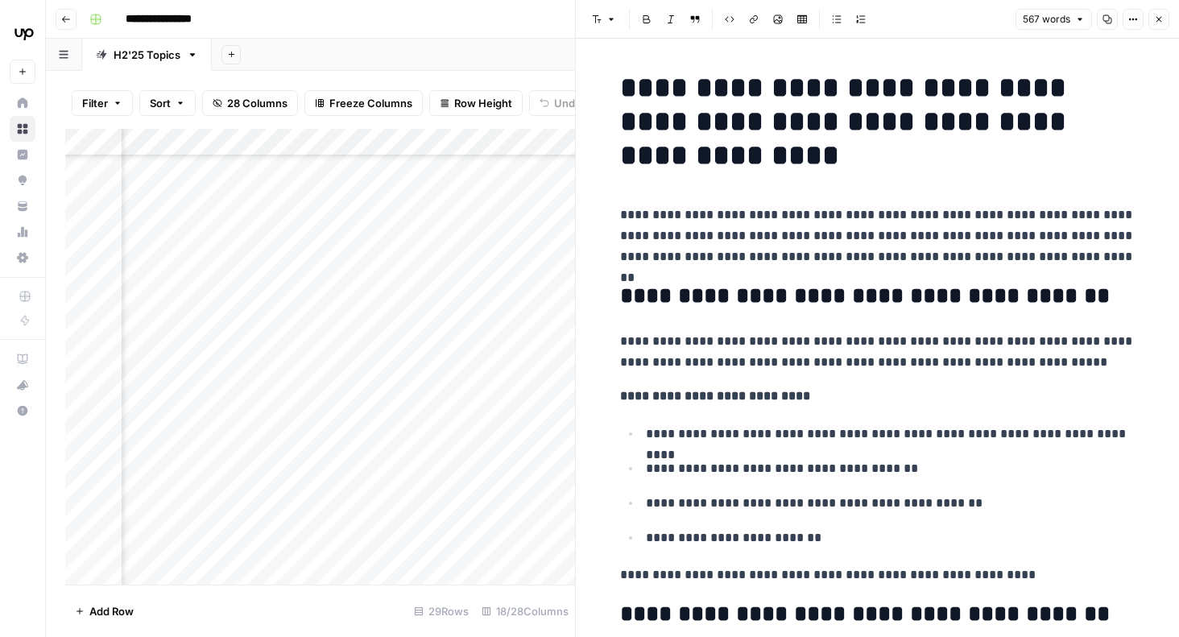
click at [728, 160] on h1 "**********" at bounding box center [878, 122] width 516 height 102
click at [670, 89] on h1 "**********" at bounding box center [878, 122] width 516 height 102
copy h1 "**********"
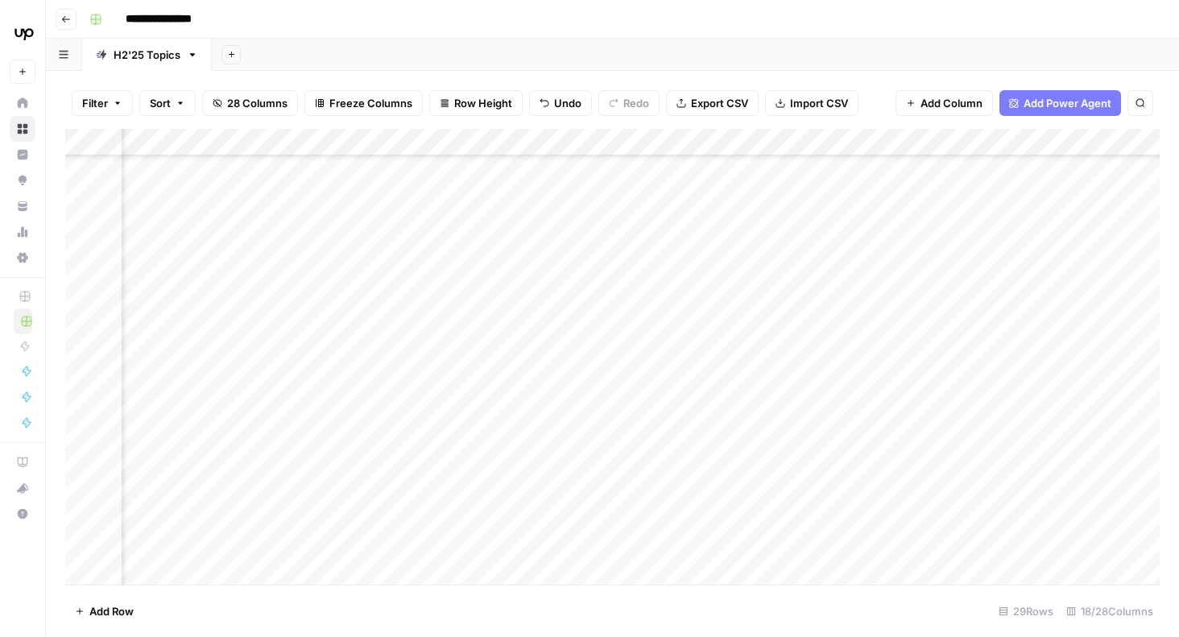
scroll to position [338, 781]
click at [759, 469] on div "Add Column" at bounding box center [612, 357] width 1095 height 456
click at [444, 330] on div "Add Column" at bounding box center [612, 357] width 1095 height 456
click at [486, 313] on div "Add Column" at bounding box center [612, 357] width 1095 height 456
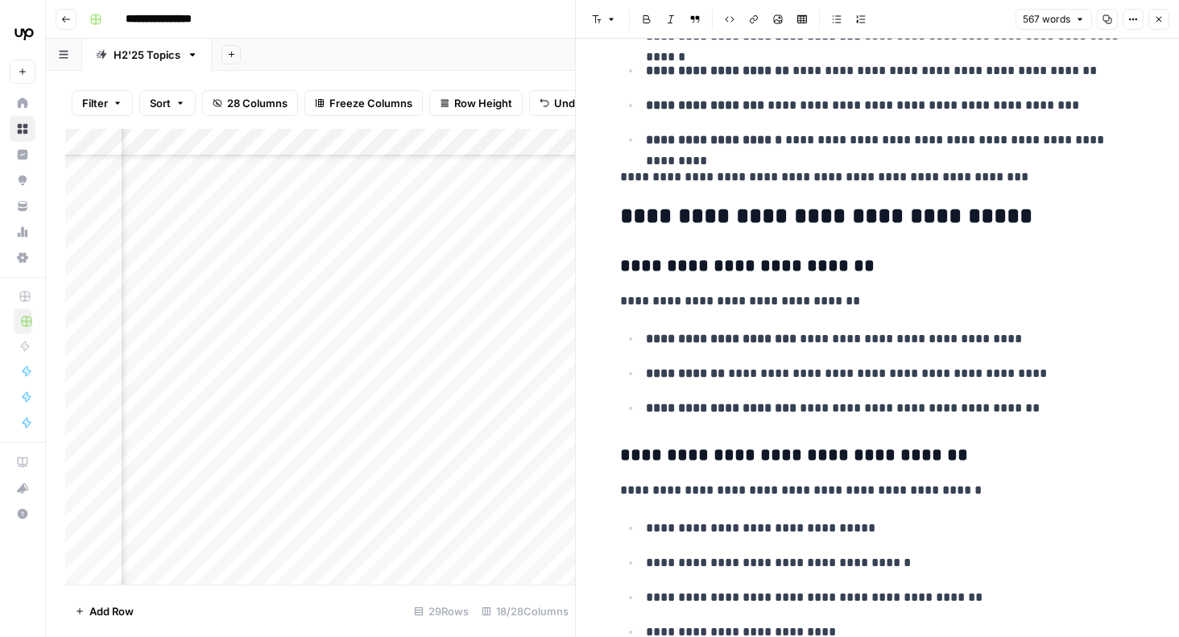
scroll to position [1895, 0]
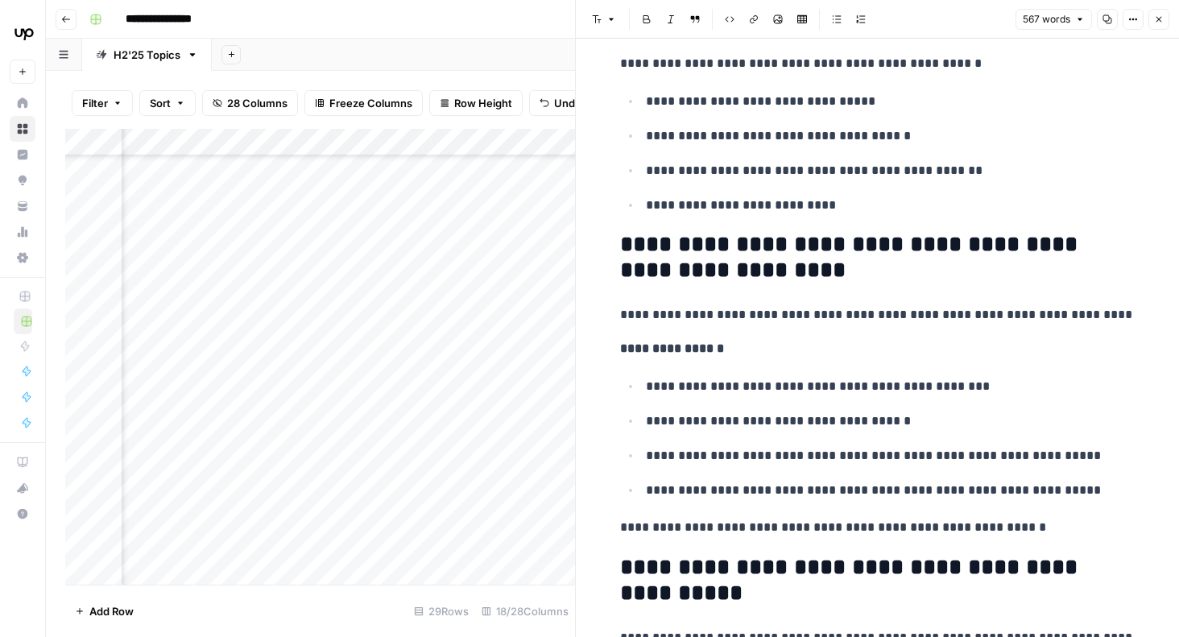
click at [1113, 18] on icon "button" at bounding box center [1159, 20] width 10 height 10
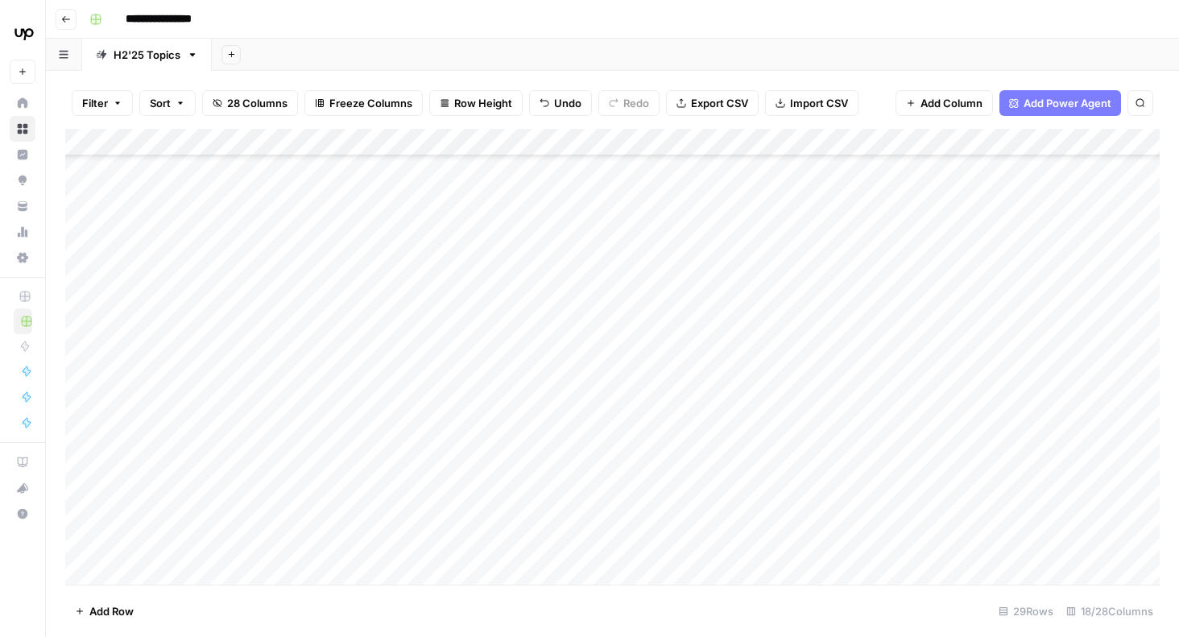
scroll to position [170, 0]
drag, startPoint x: 68, startPoint y: 340, endPoint x: 80, endPoint y: 302, distance: 39.7
click at [80, 302] on div "Add Column" at bounding box center [612, 357] width 1095 height 456
drag, startPoint x: 68, startPoint y: 500, endPoint x: 89, endPoint y: 294, distance: 206.5
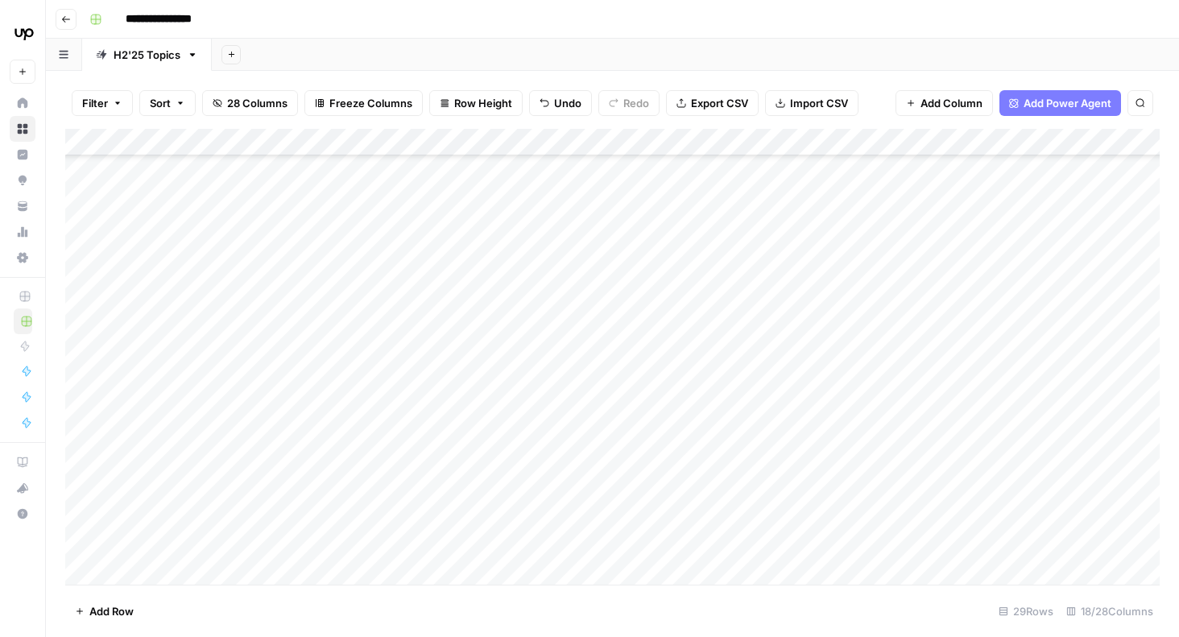
click at [89, 294] on div "Add Column" at bounding box center [612, 357] width 1095 height 456
drag, startPoint x: 69, startPoint y: 451, endPoint x: 84, endPoint y: 198, distance: 253.4
click at [84, 198] on div "Add Column" at bounding box center [612, 357] width 1095 height 456
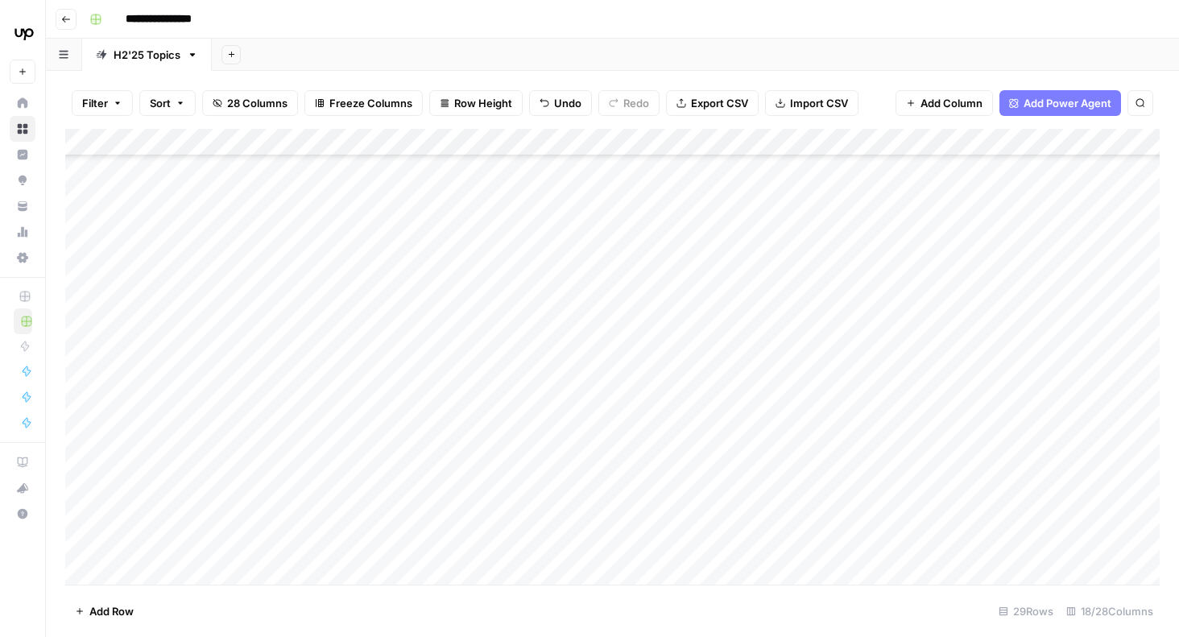
drag, startPoint x: 69, startPoint y: 554, endPoint x: 96, endPoint y: 393, distance: 163.3
click at [96, 393] on div "Add Column" at bounding box center [612, 357] width 1095 height 456
drag, startPoint x: 67, startPoint y: 356, endPoint x: 97, endPoint y: 144, distance: 214.1
click at [97, 144] on div "Add Column" at bounding box center [612, 357] width 1095 height 456
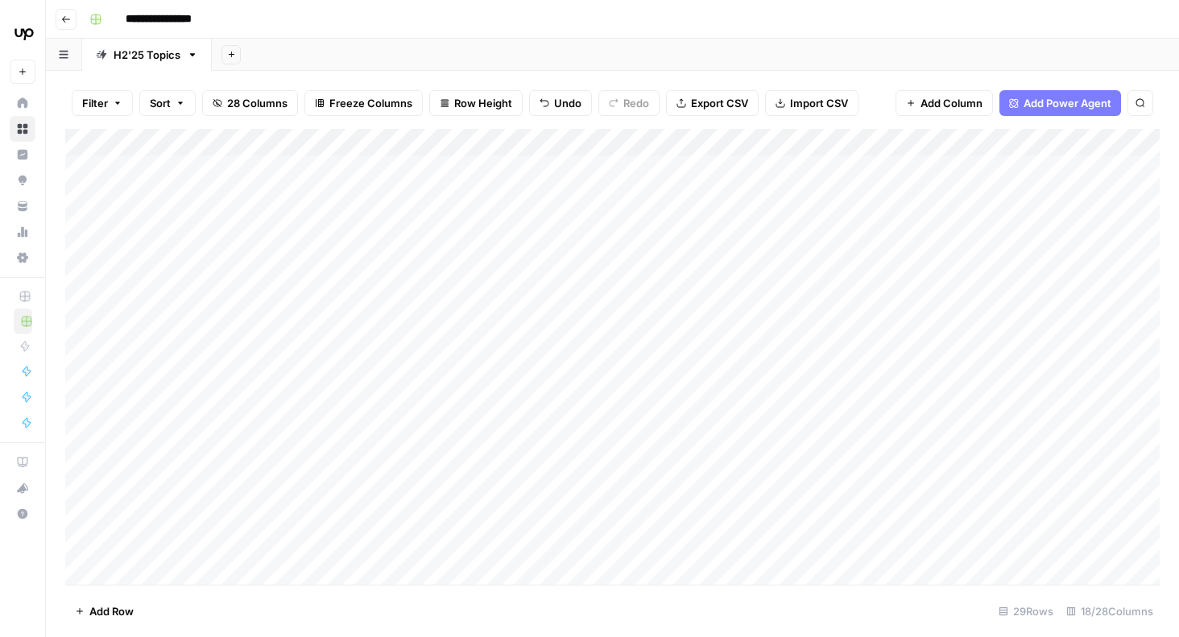
scroll to position [0, 0]
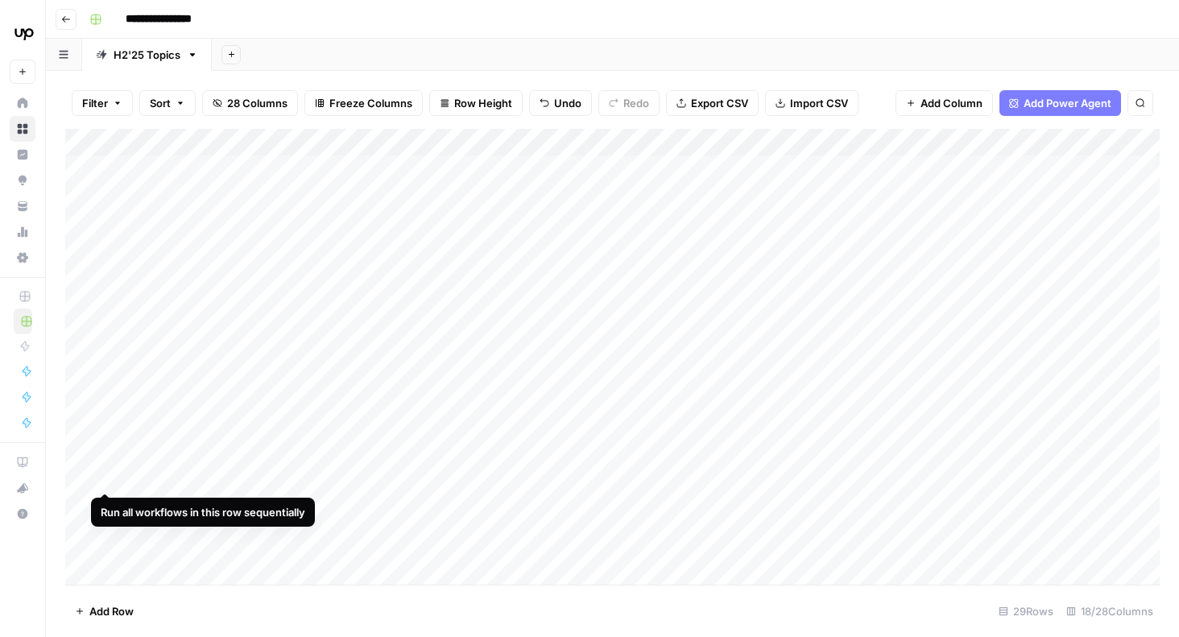
drag, startPoint x: 70, startPoint y: 178, endPoint x: 120, endPoint y: 501, distance: 326.9
click at [120, 501] on div "Add Column" at bounding box center [612, 357] width 1095 height 456
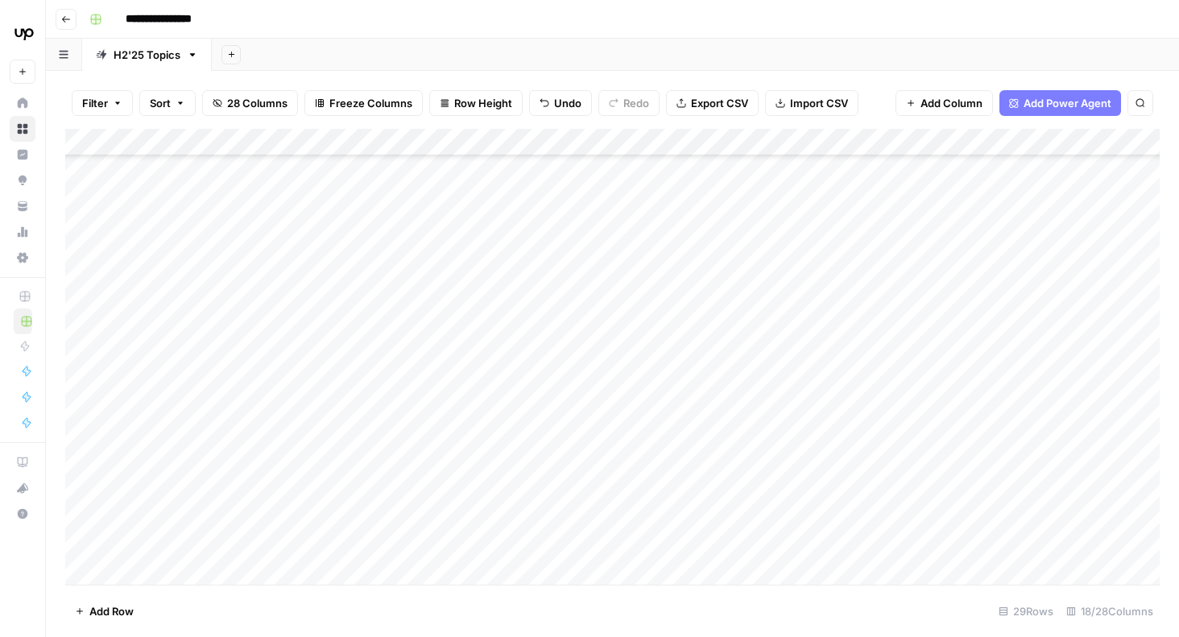
scroll to position [205, 0]
drag, startPoint x: 64, startPoint y: 315, endPoint x: 85, endPoint y: 388, distance: 75.3
click at [85, 388] on div "Add Column" at bounding box center [612, 357] width 1095 height 456
drag, startPoint x: 69, startPoint y: 308, endPoint x: 102, endPoint y: 374, distance: 73.5
click at [102, 374] on div "Add Column" at bounding box center [612, 357] width 1095 height 456
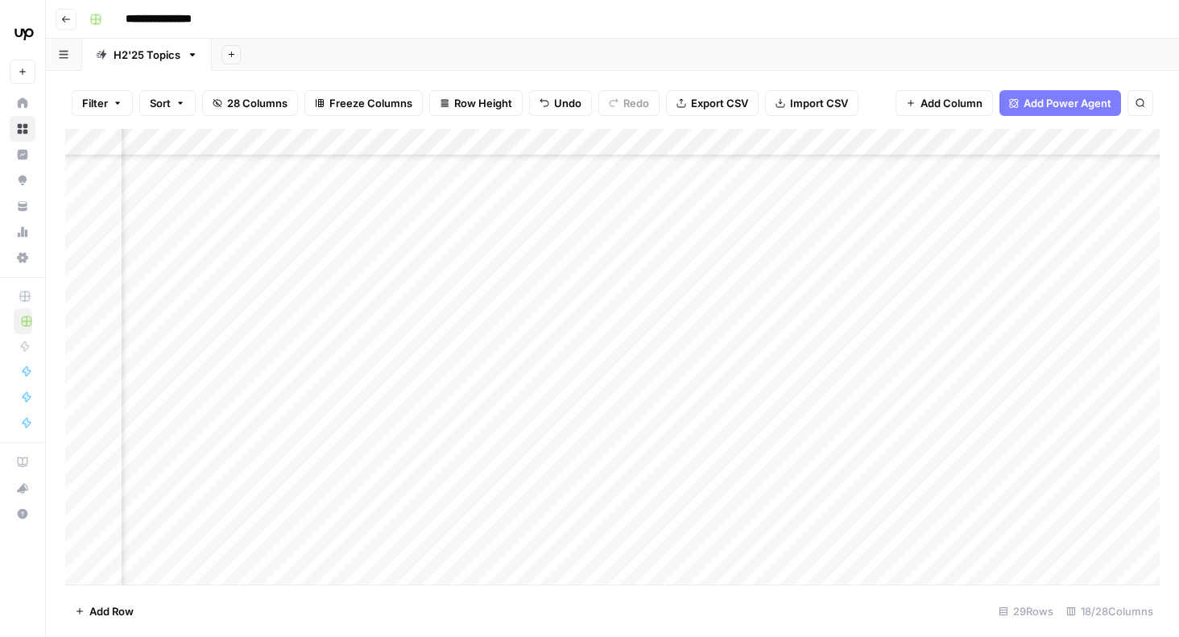
scroll to position [157, 468]
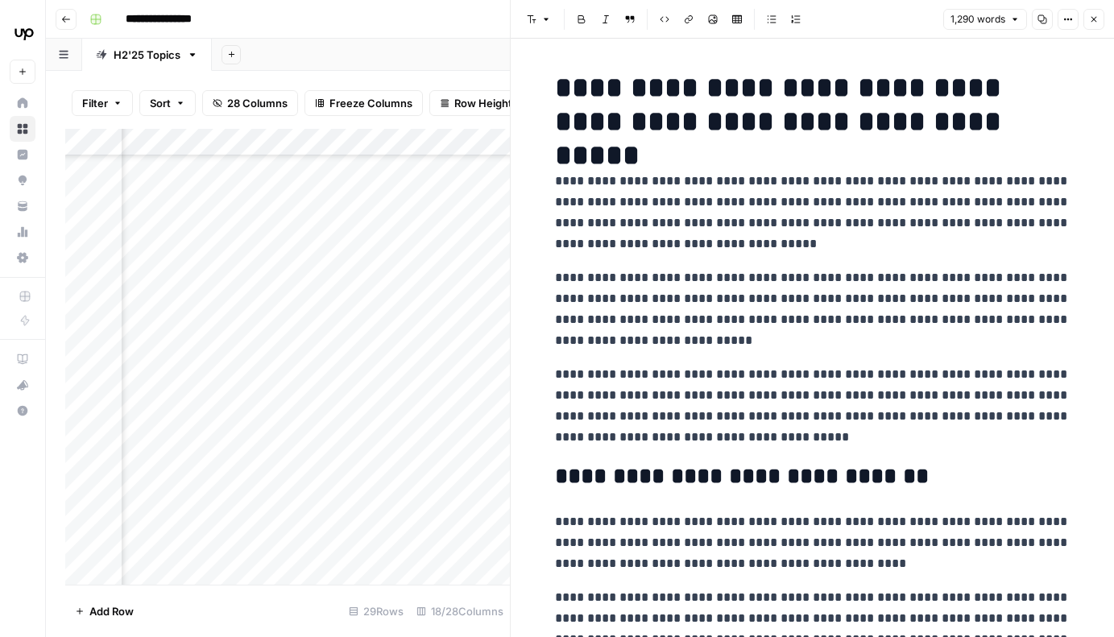
click at [957, 191] on p "**********" at bounding box center [813, 213] width 516 height 84
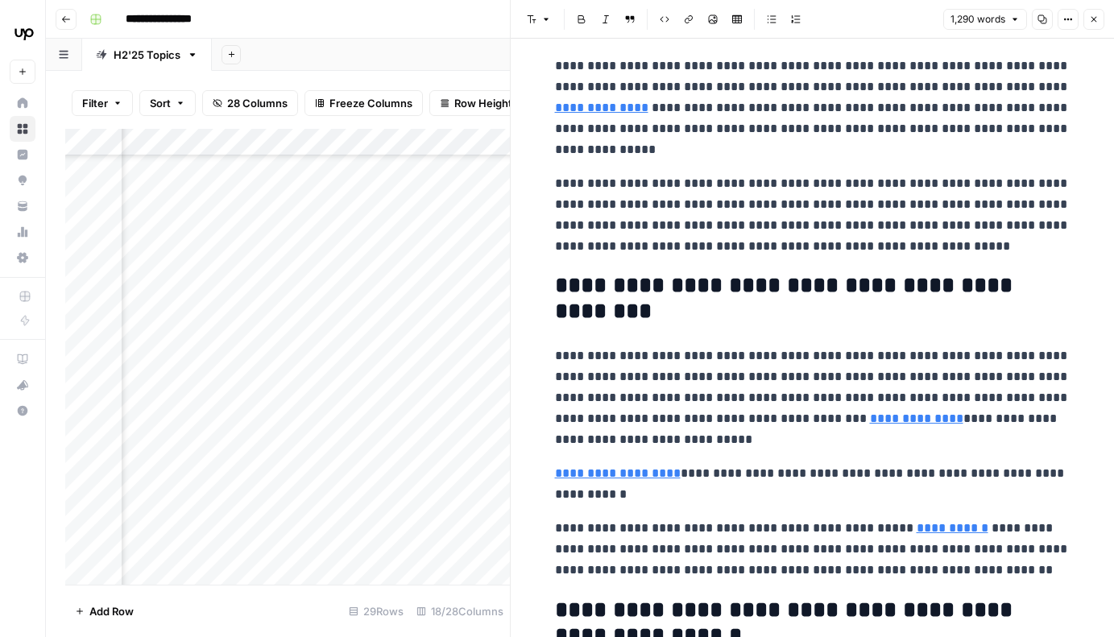
scroll to position [3135, 0]
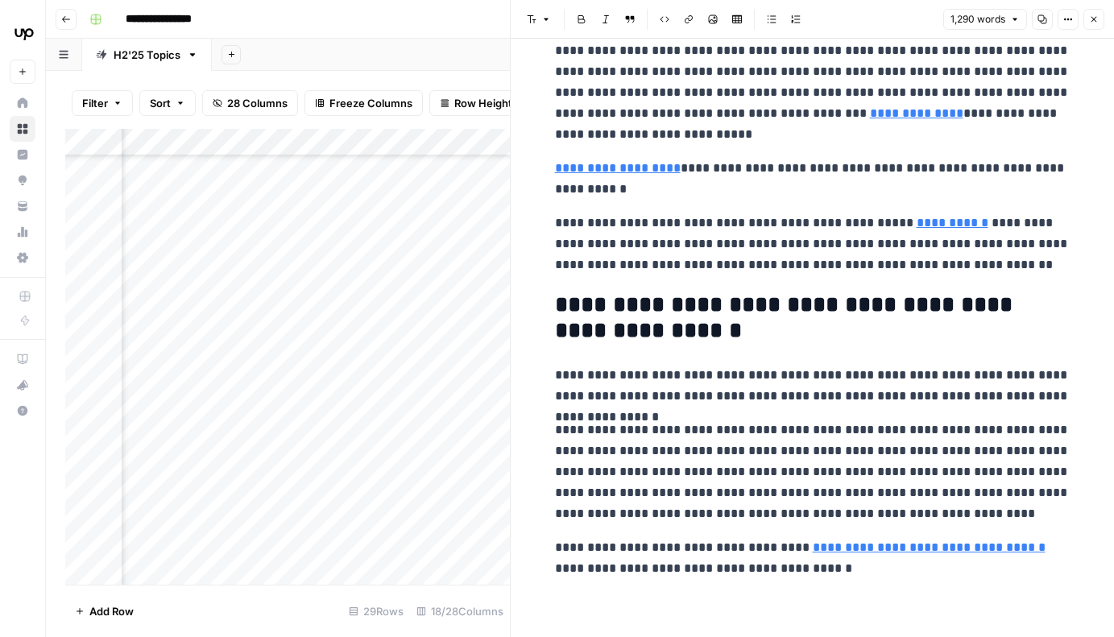
click at [842, 122] on p "**********" at bounding box center [813, 92] width 516 height 105
click at [936, 168] on p "**********" at bounding box center [813, 179] width 516 height 42
click at [1096, 17] on icon "button" at bounding box center [1094, 20] width 10 height 10
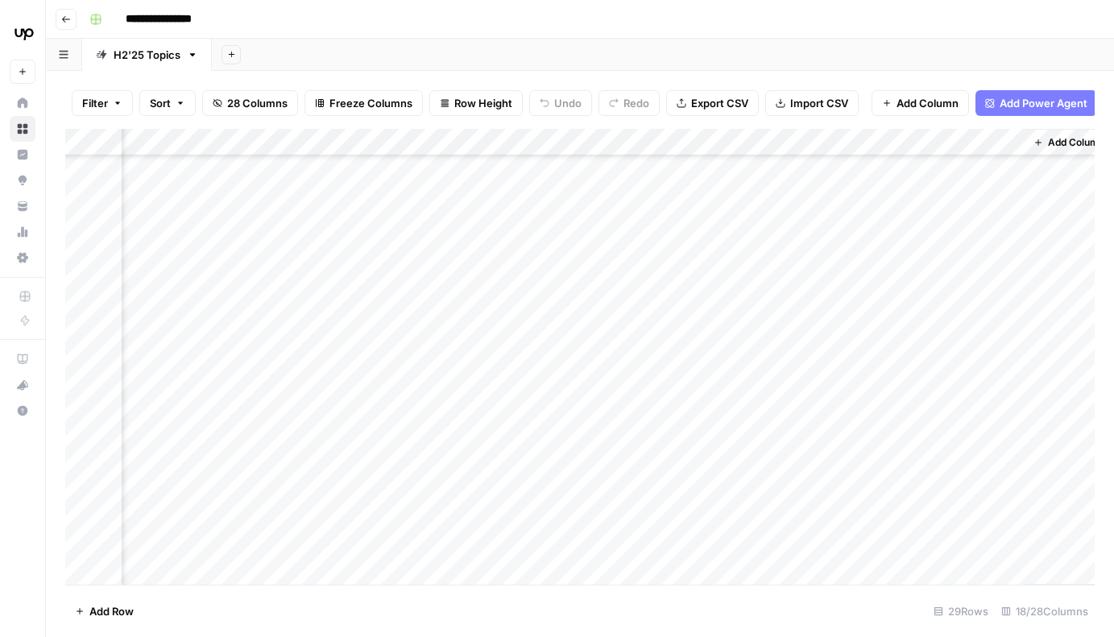
scroll to position [114, 1776]
